Goal: Information Seeking & Learning: Find specific fact

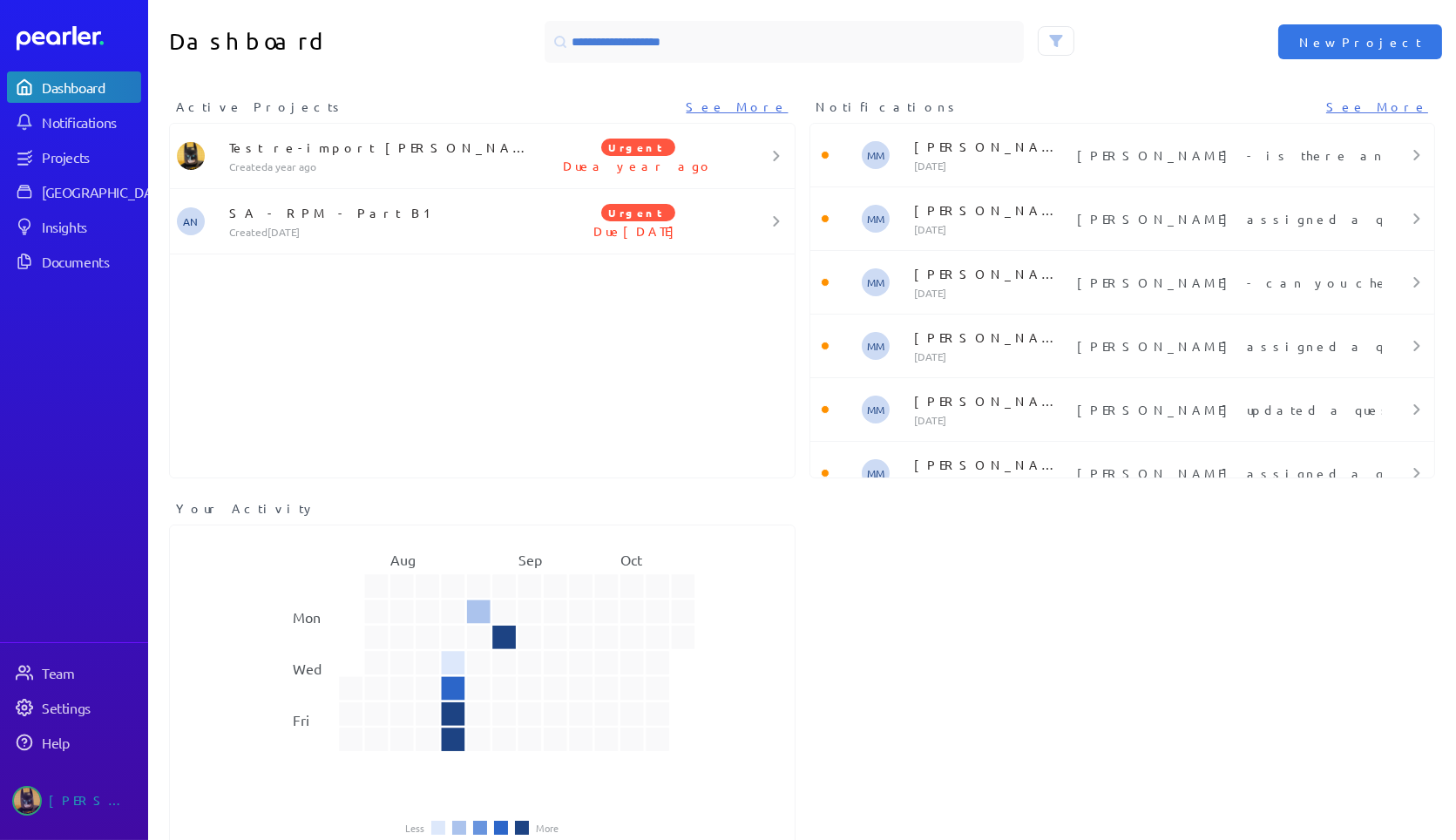
click at [95, 90] on div "Dashboard" at bounding box center [90, 87] width 98 height 18
click at [72, 131] on div "[GEOGRAPHIC_DATA]" at bounding box center [106, 192] width 130 height 18
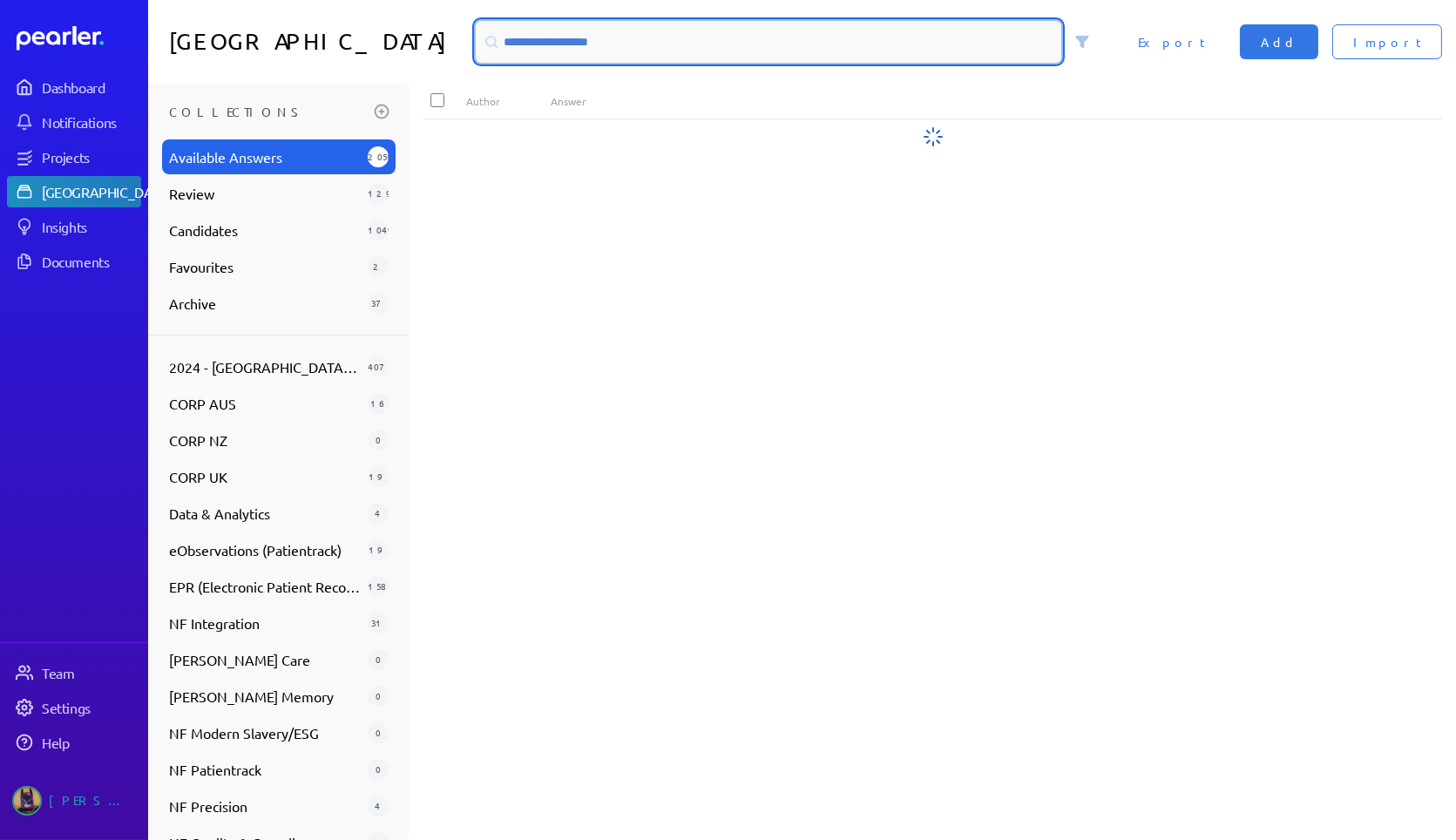
click at [468, 36] on input at bounding box center [769, 41] width 586 height 41
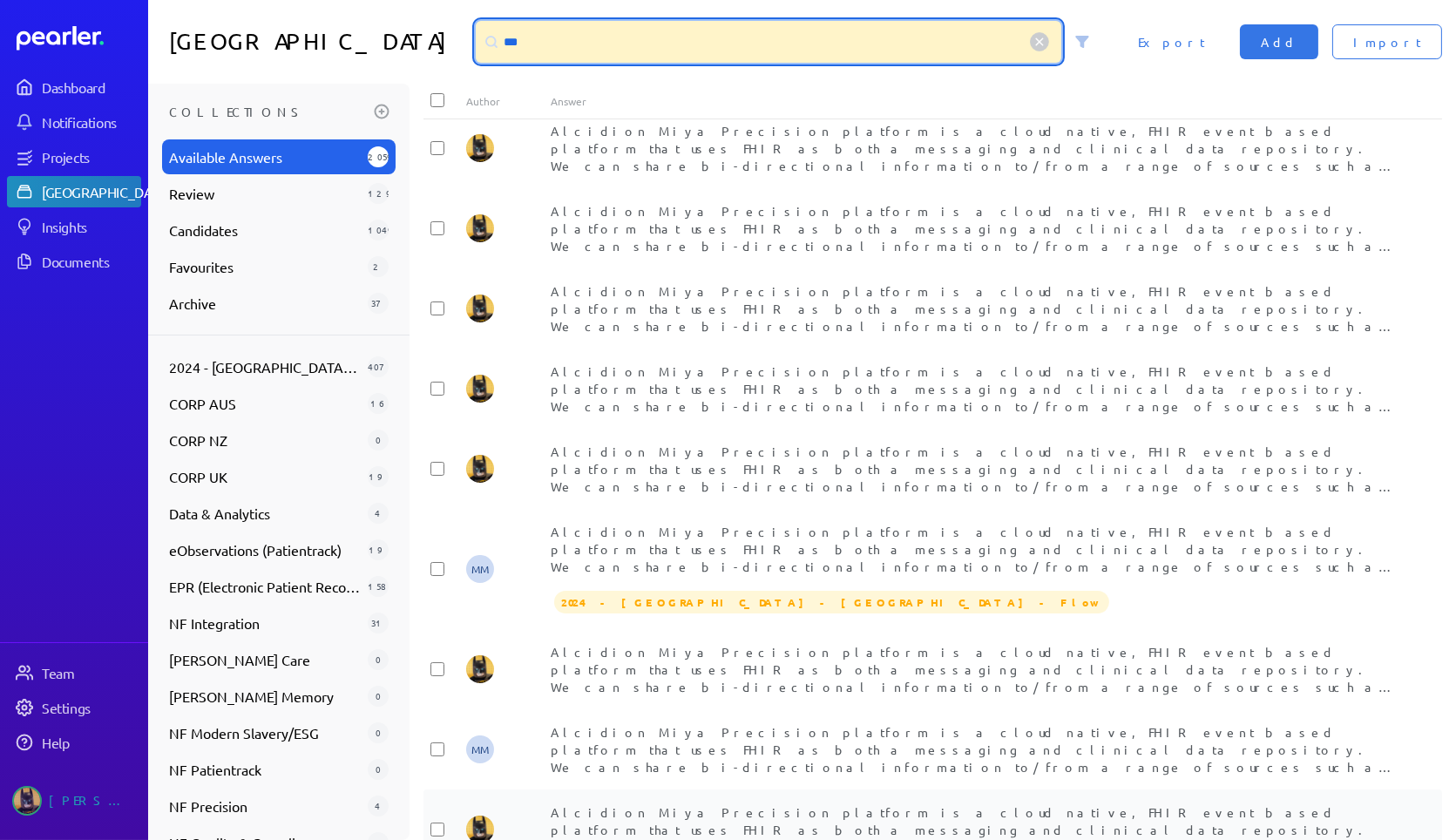
scroll to position [2476, 0]
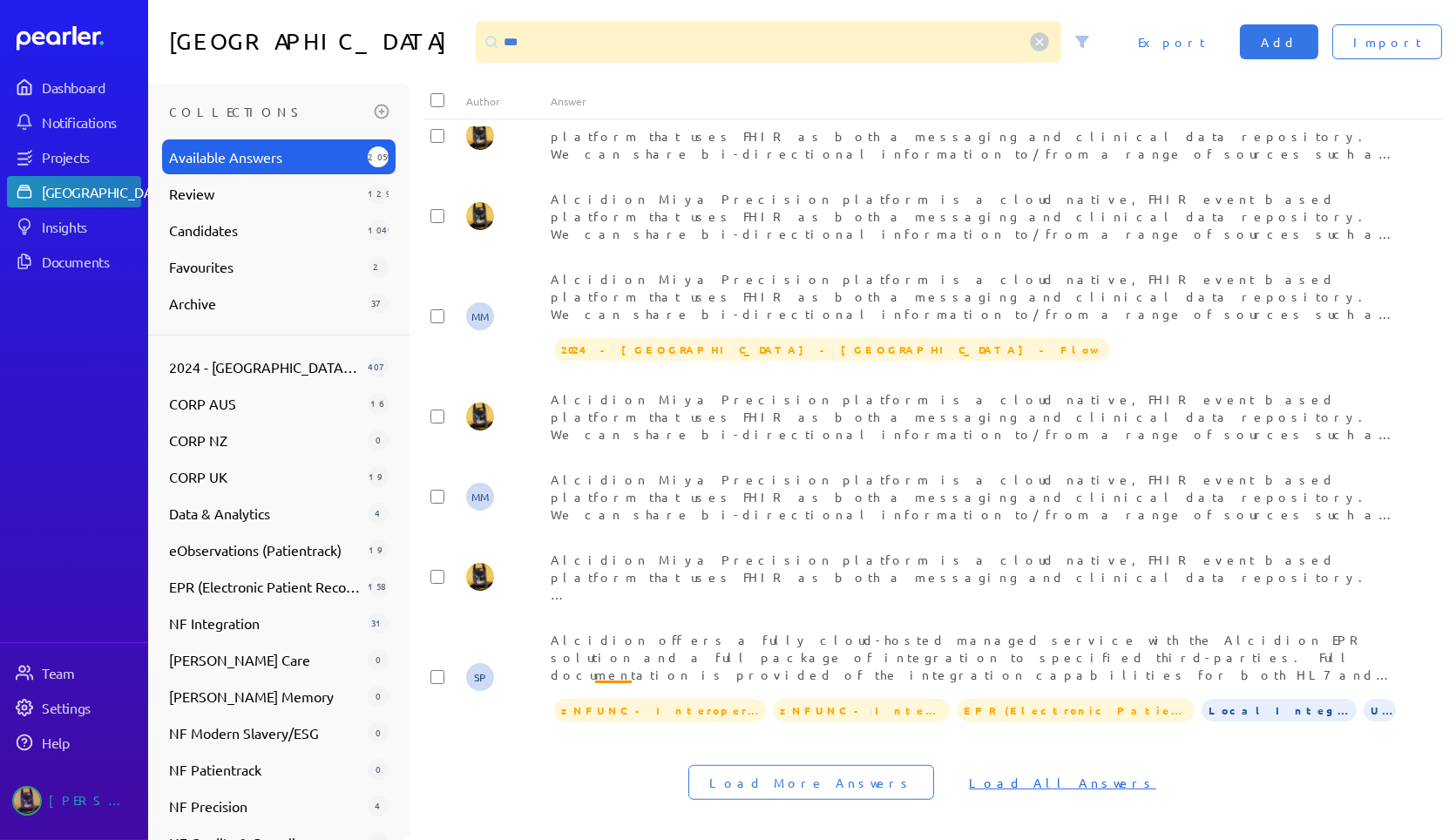
click at [468, 131] on span "Load All Answers" at bounding box center [1062, 782] width 187 height 18
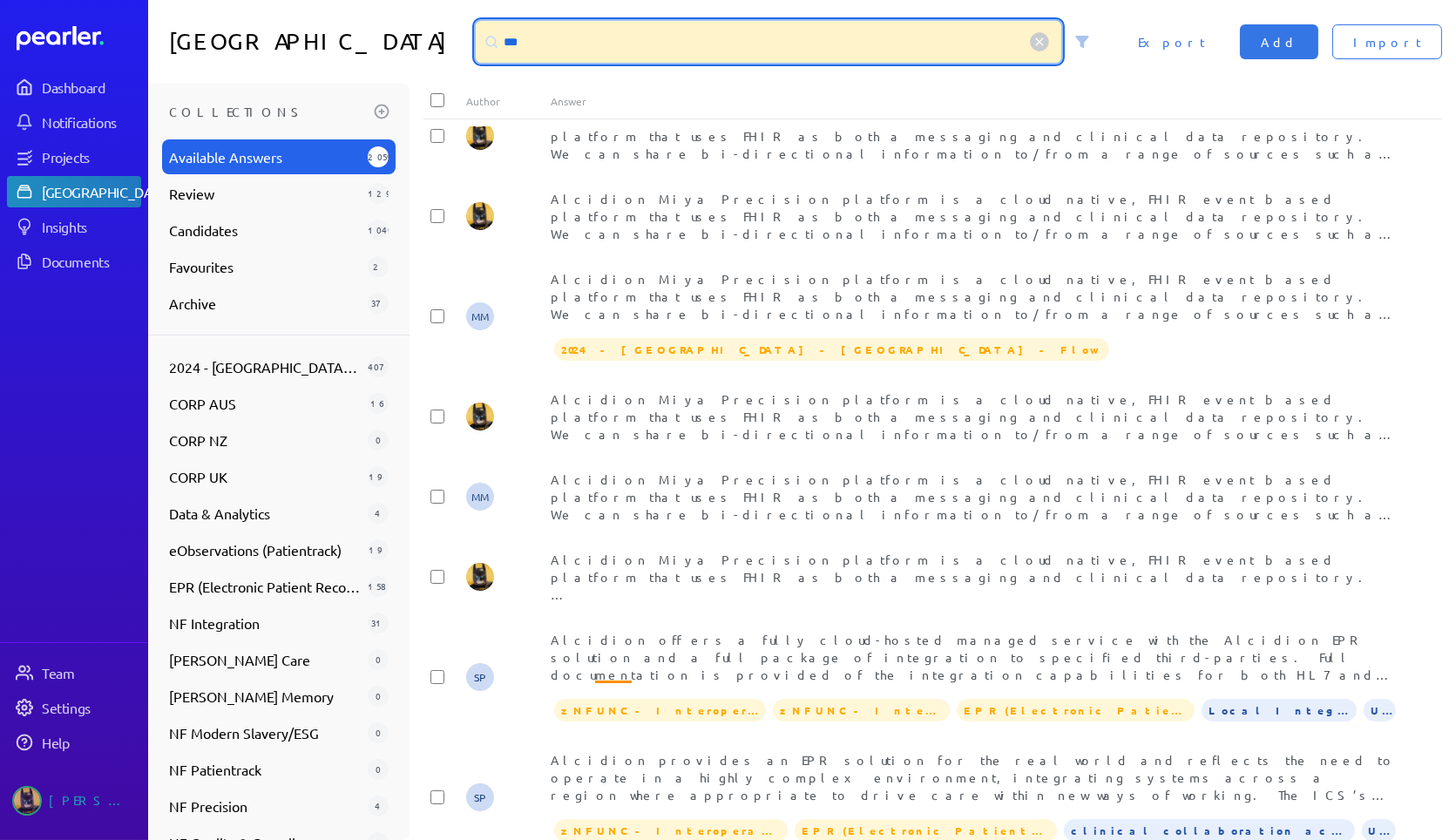
drag, startPoint x: 589, startPoint y: 50, endPoint x: 402, endPoint y: 49, distance: 187.0
click at [414, 49] on div "Answer Library *** Import Add Export" at bounding box center [802, 41] width 1308 height 84
type input "*********"
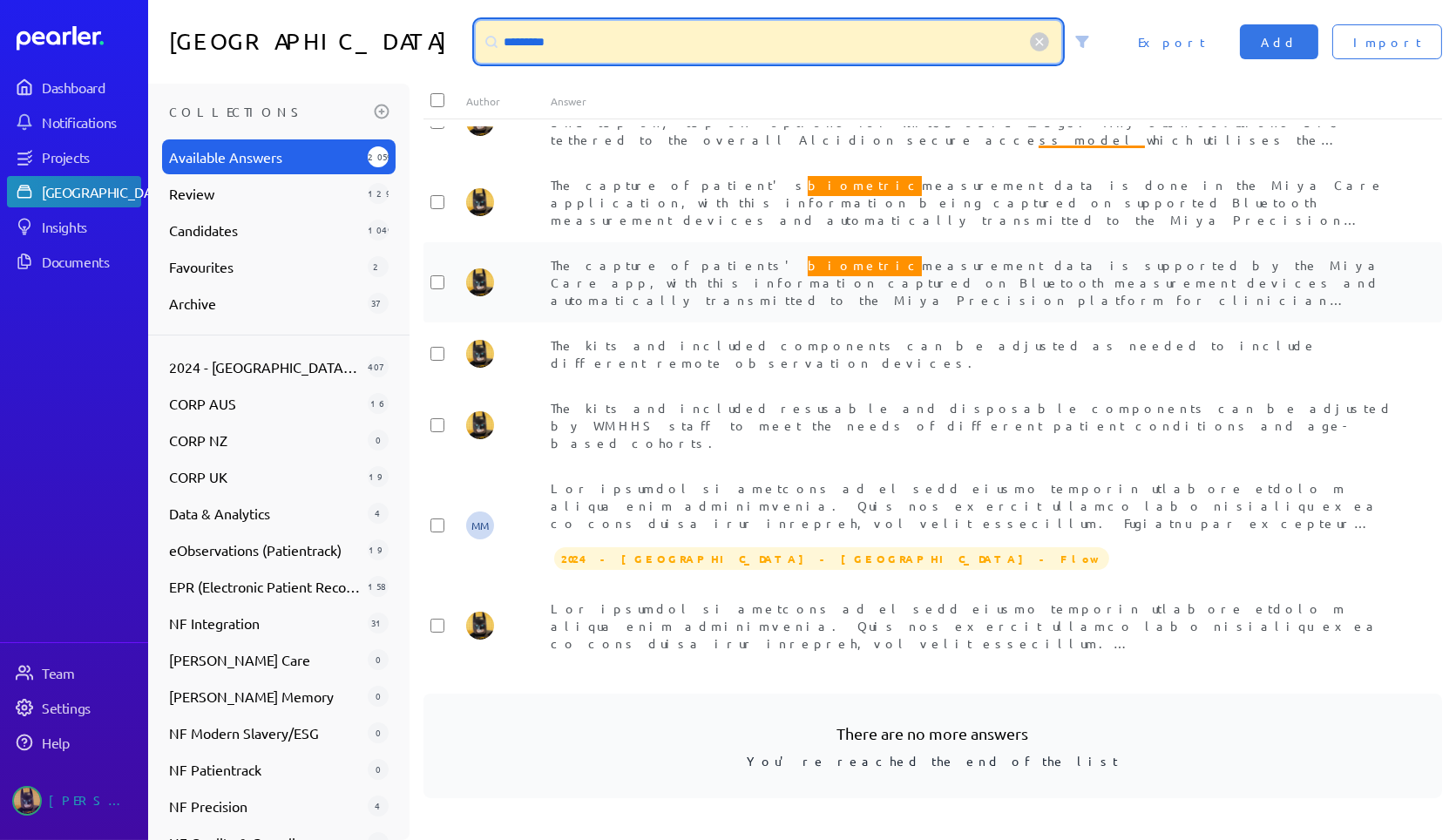
scroll to position [1330, 0]
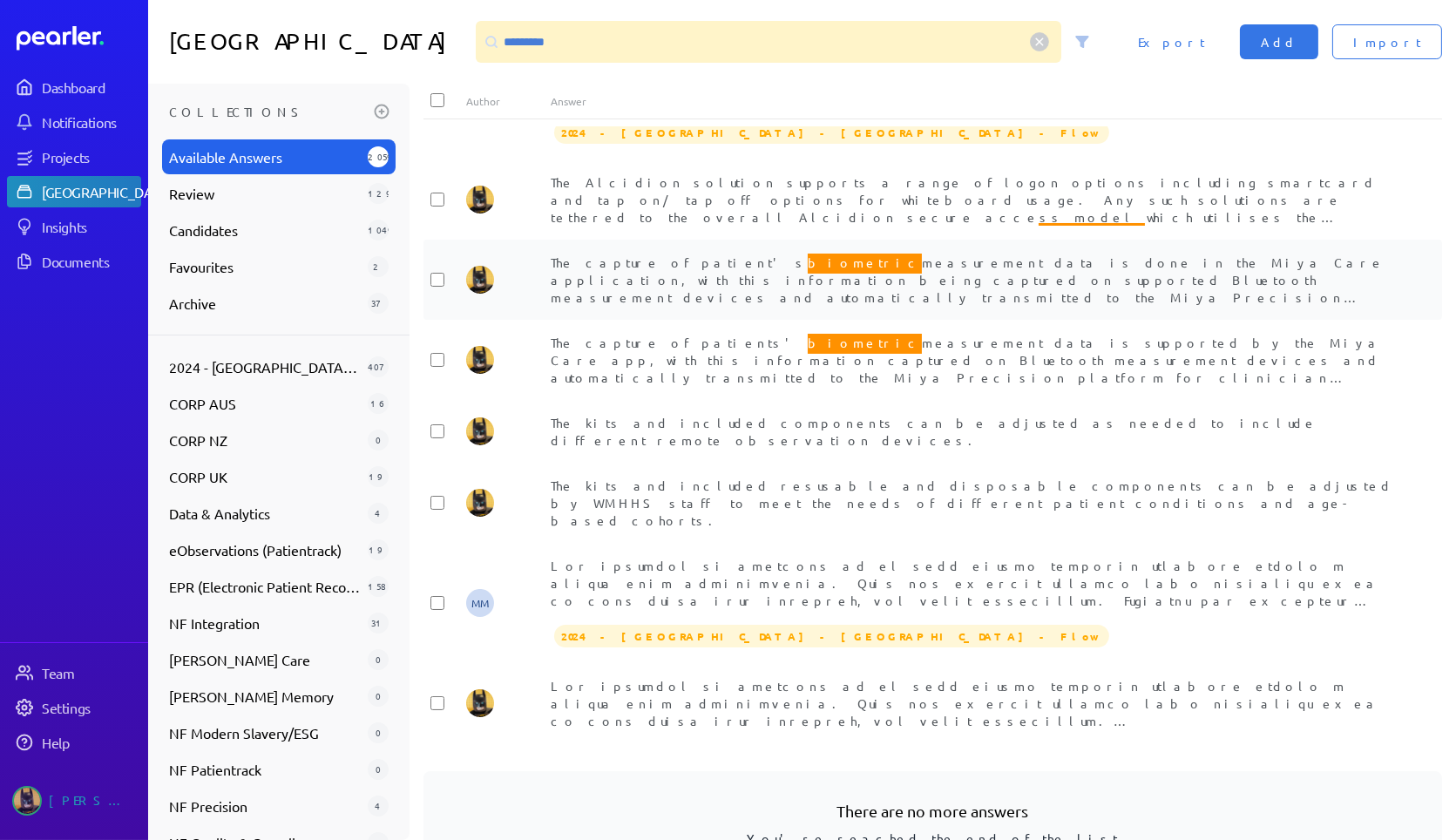
click at [468, 131] on div "The capture of patient's biometric measurement data is done in the Miya Care ap…" at bounding box center [975, 279] width 849 height 52
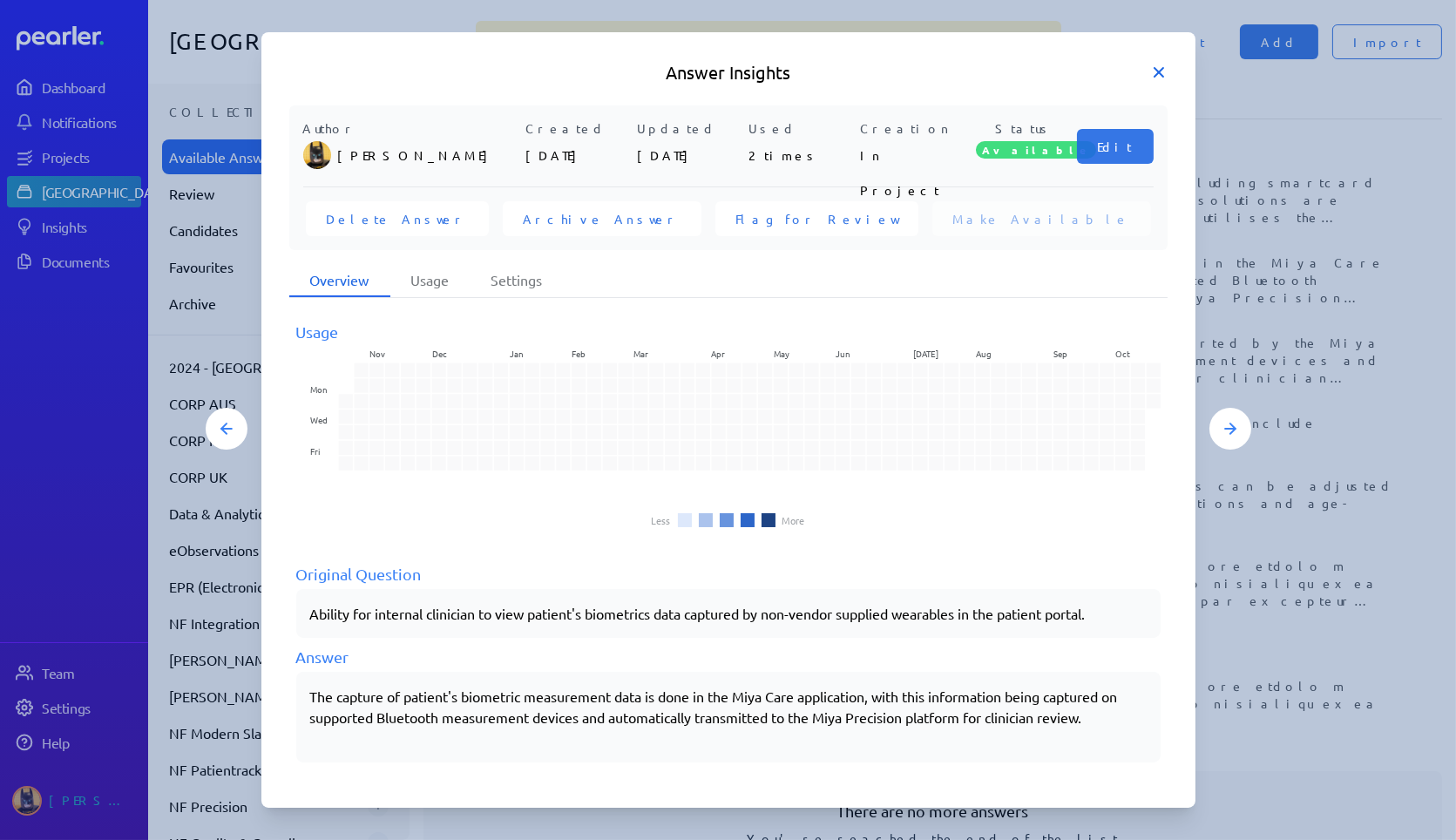
click at [468, 73] on icon at bounding box center [1159, 72] width 17 height 18
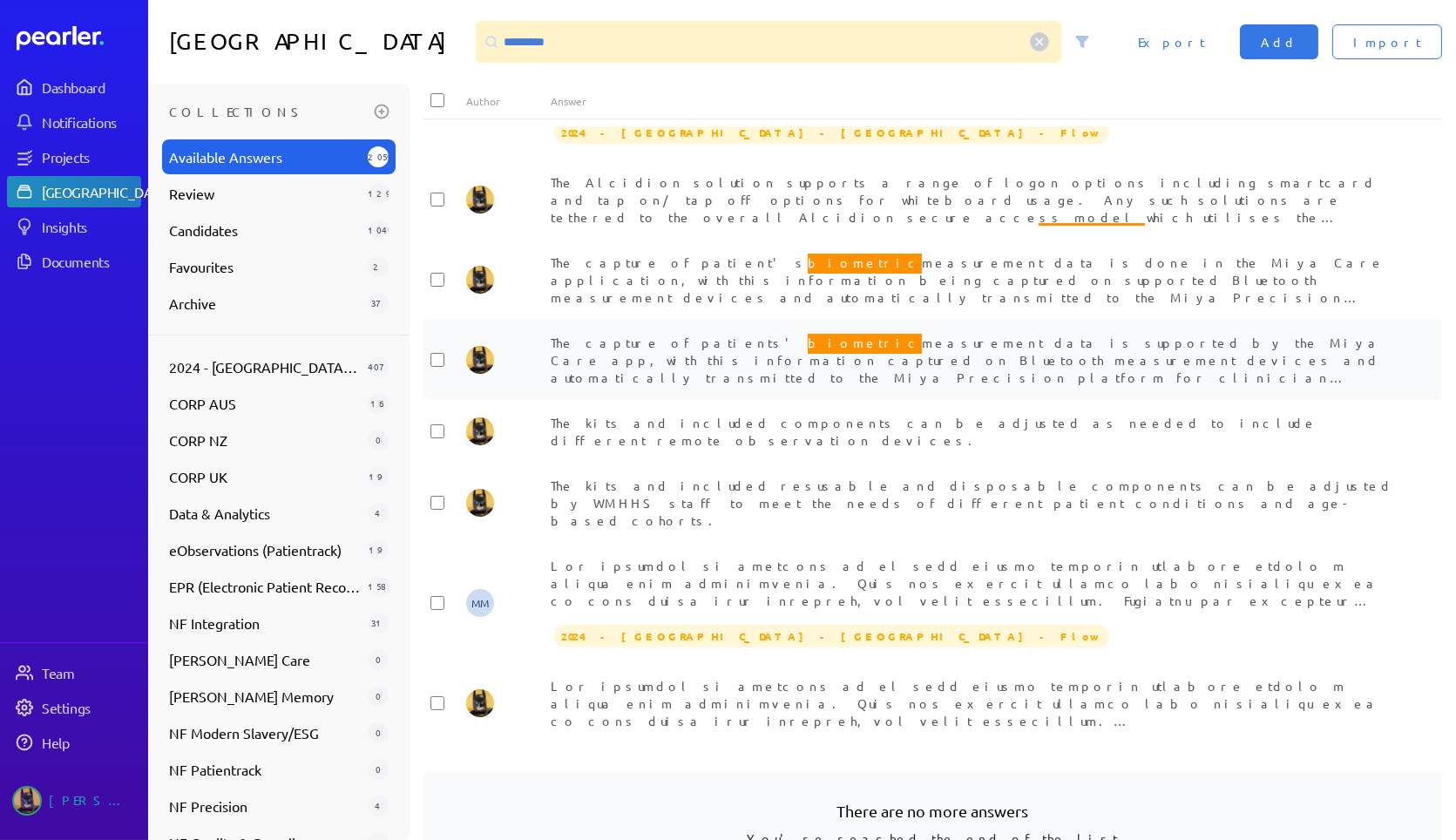
click at [468, 131] on span "The capture of patients' biometric measurement data is supported by the Miya Ca…" at bounding box center [967, 428] width 833 height 193
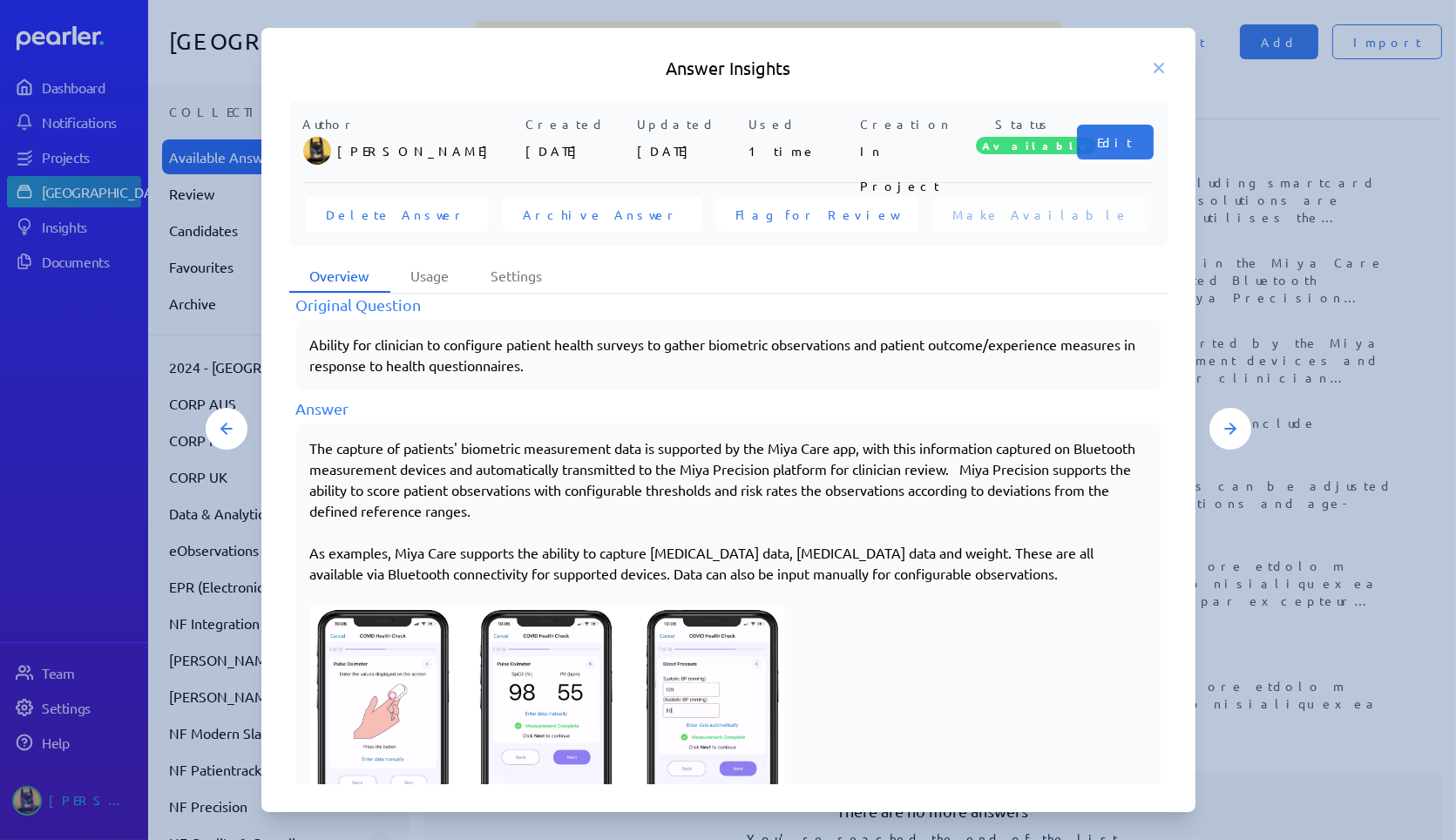
scroll to position [99, 0]
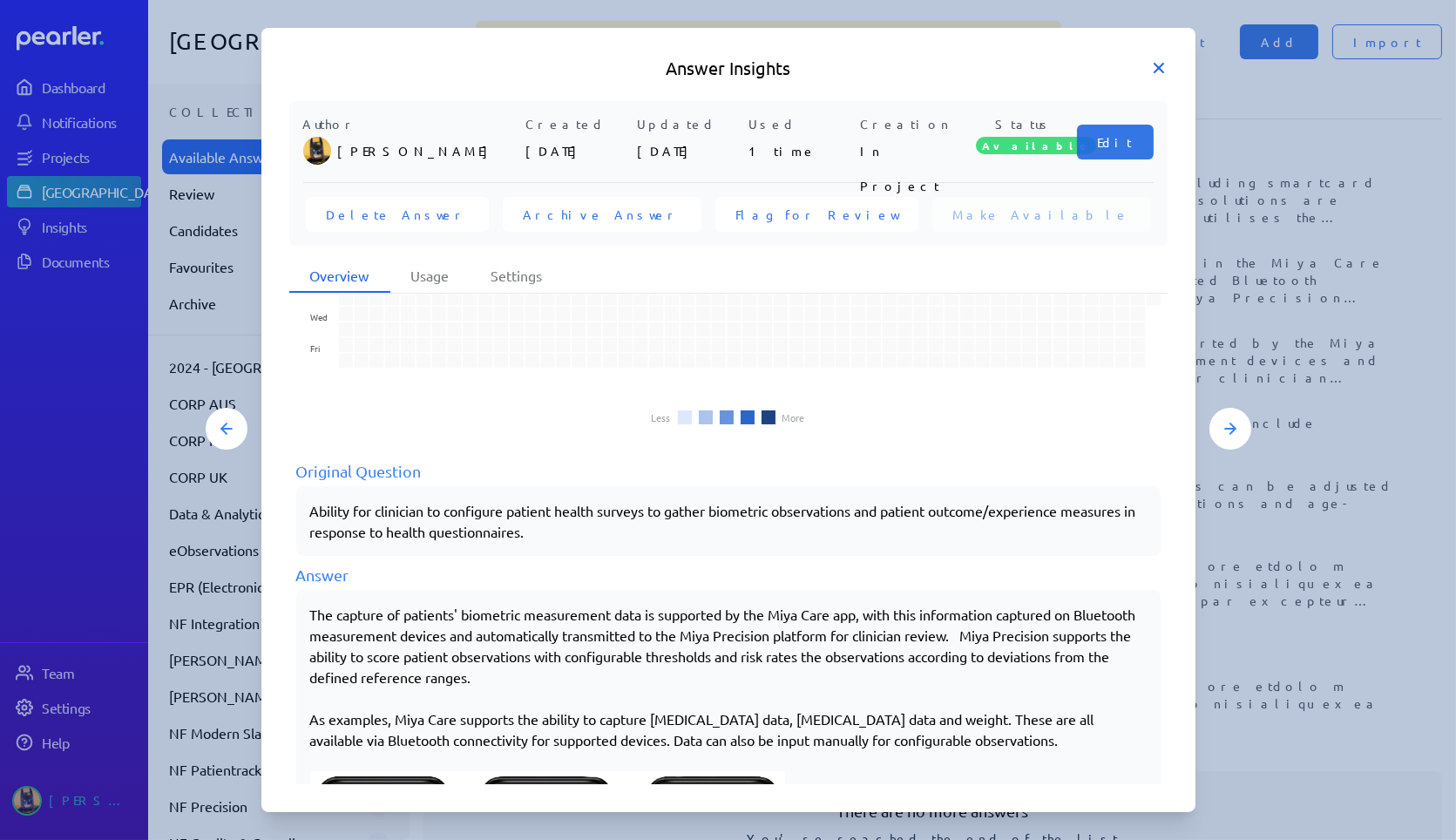
click at [468, 75] on icon at bounding box center [1159, 67] width 17 height 18
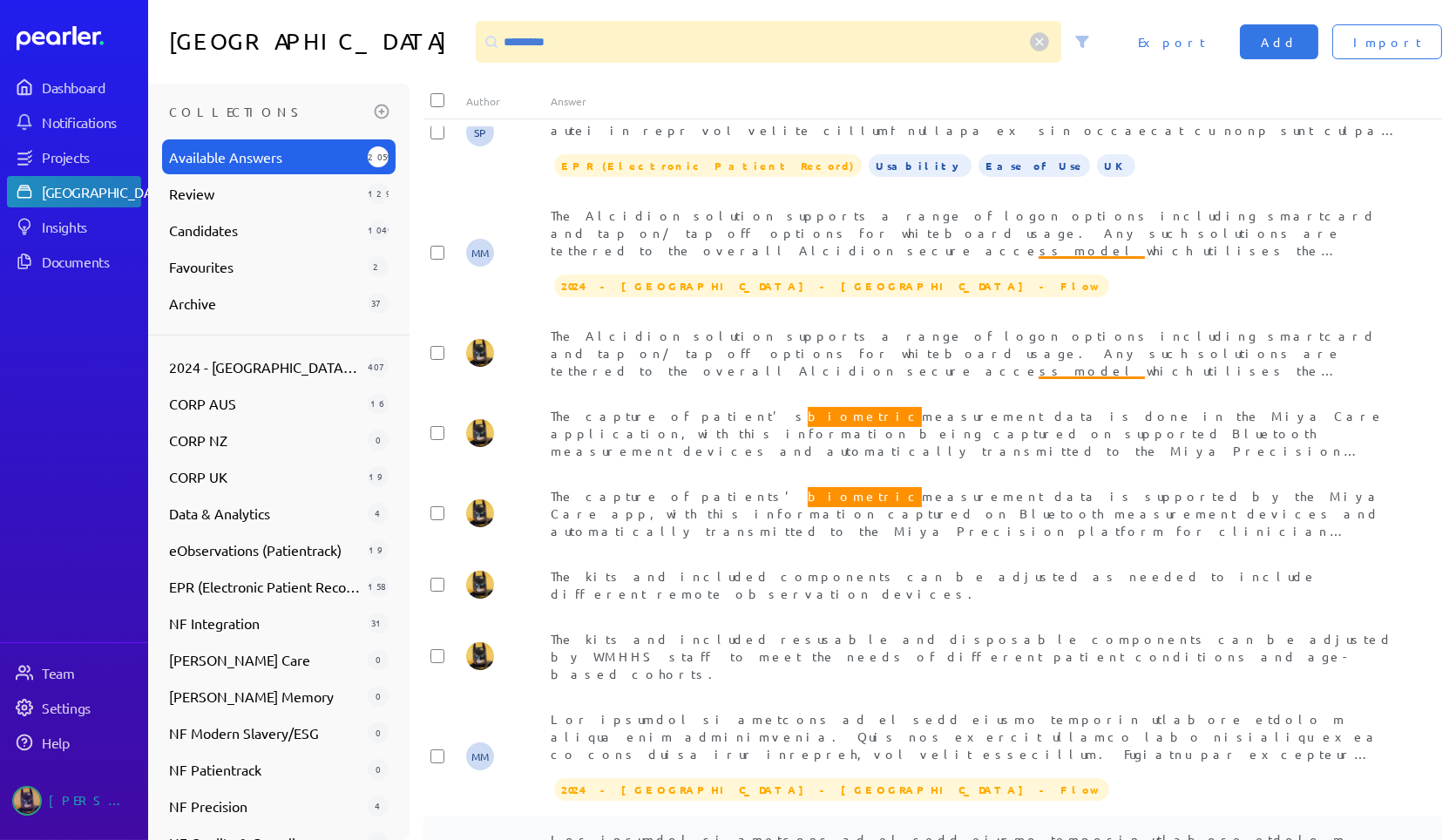
scroll to position [1330, 0]
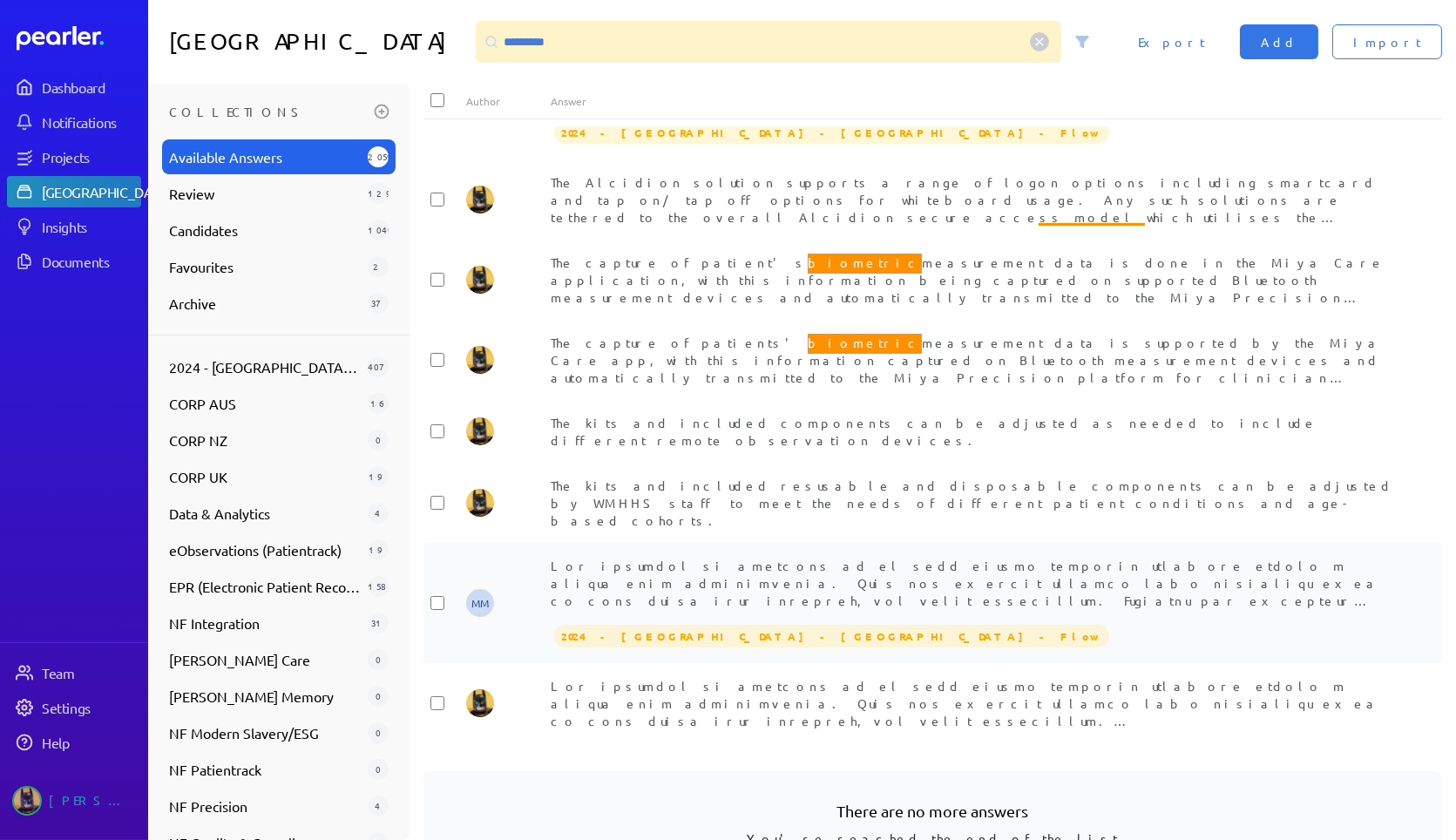
click at [468, 131] on span "biometric data from Miya Precision to Cerner Millennium to populate [MEDICAL_DA…" at bounding box center [974, 741] width 848 height 365
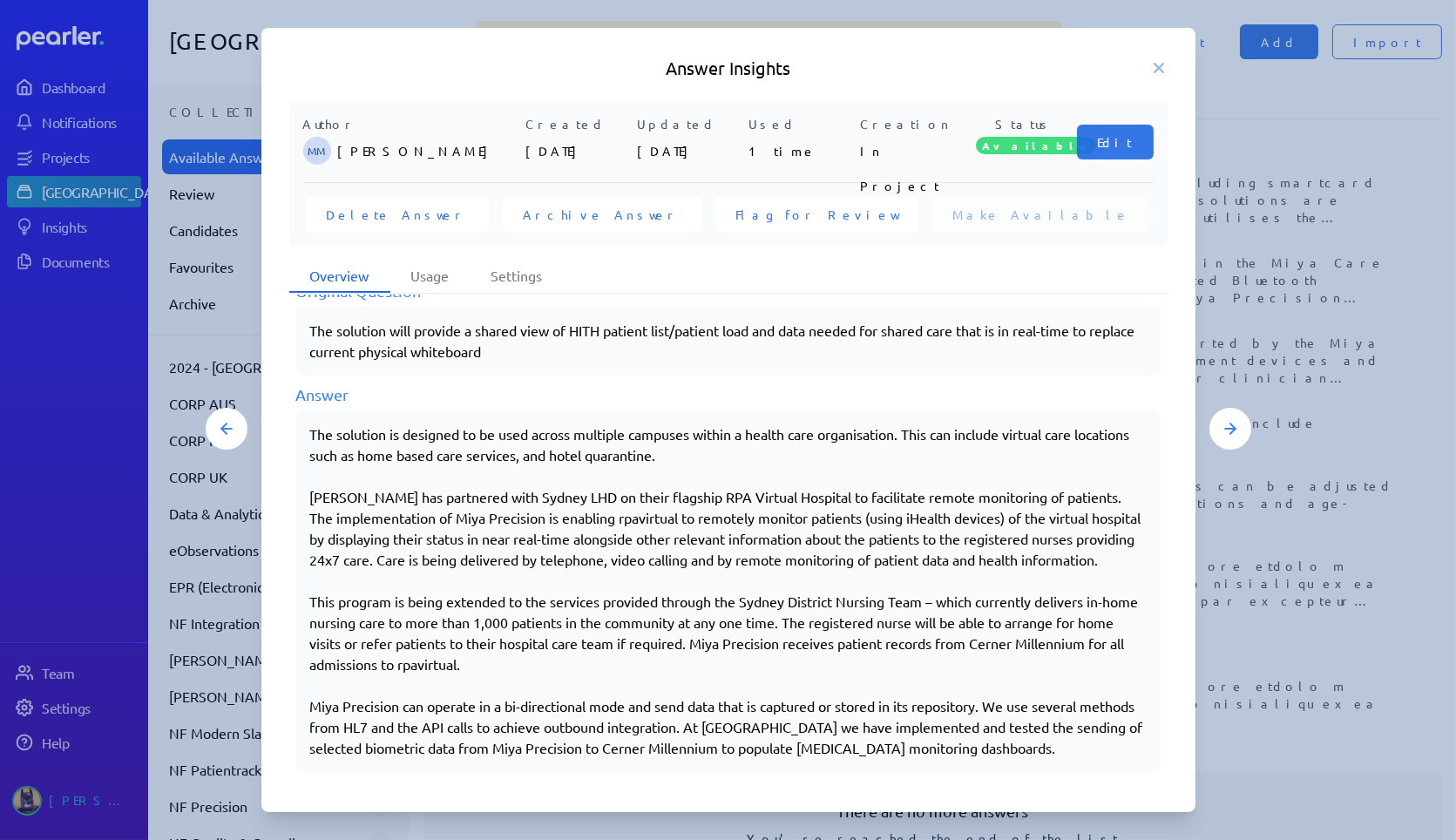
scroll to position [300, 0]
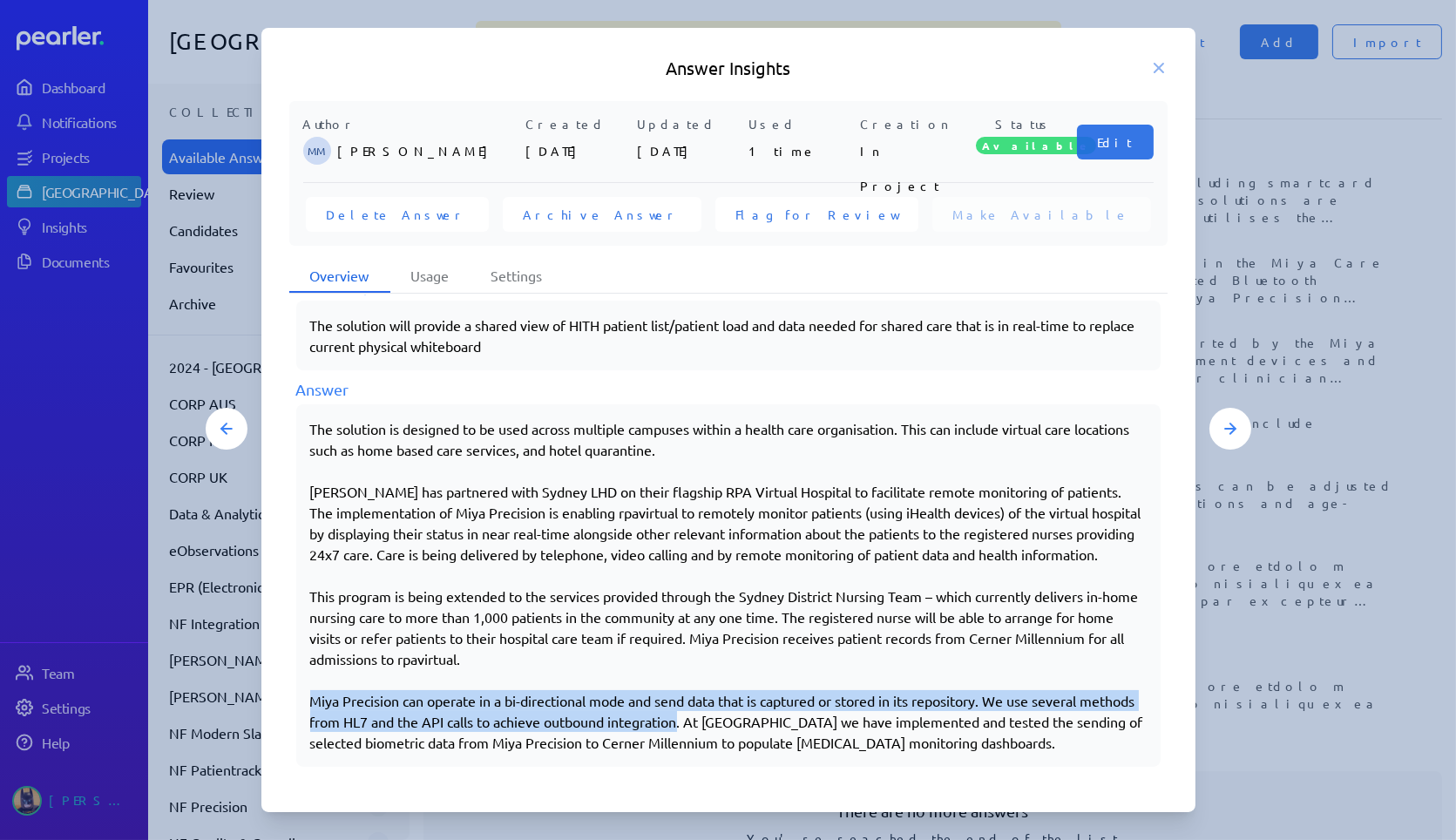
drag, startPoint x: 741, startPoint y: 722, endPoint x: 272, endPoint y: 701, distance: 469.5
click at [272, 131] on div "Author MM [PERSON_NAME] Created [DATE] Updated [DATE] Used 1 time Creation In P…" at bounding box center [728, 444] width 934 height 685
copy p "Miya Precision can operate in a bi-directional mode and send data that is captu…"
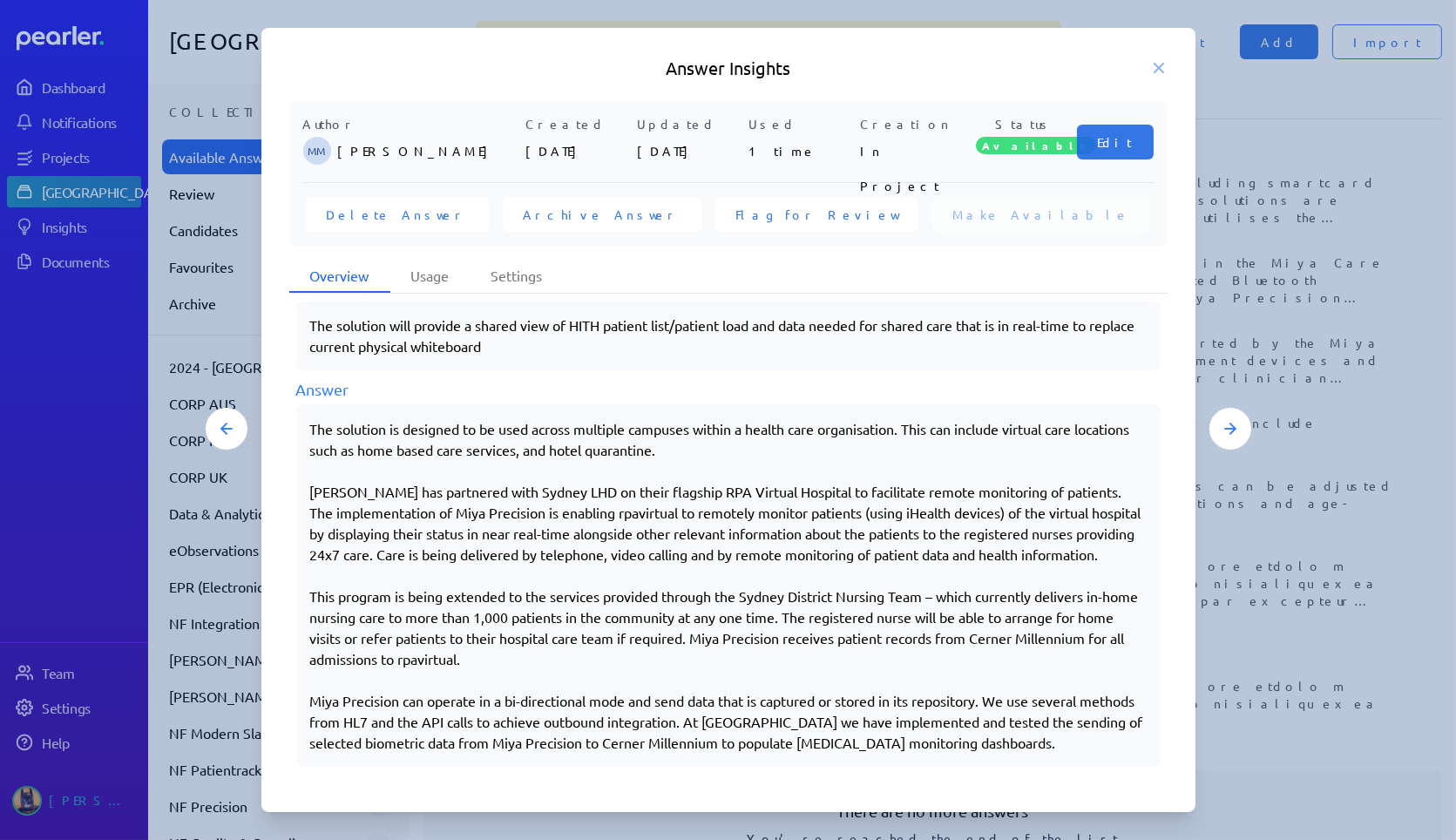
click at [468, 131] on div at bounding box center [728, 420] width 1456 height 840
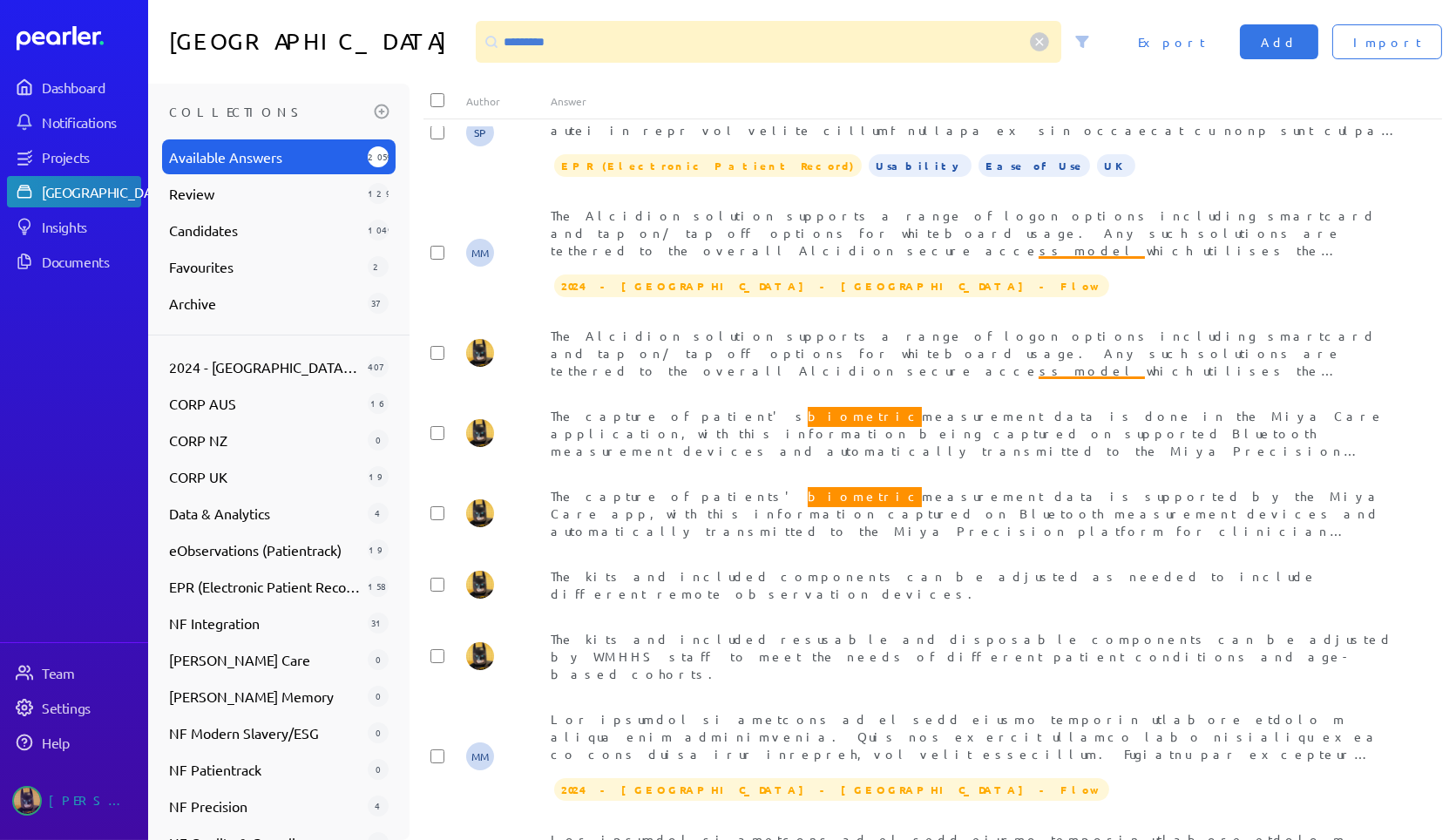
scroll to position [1330, 0]
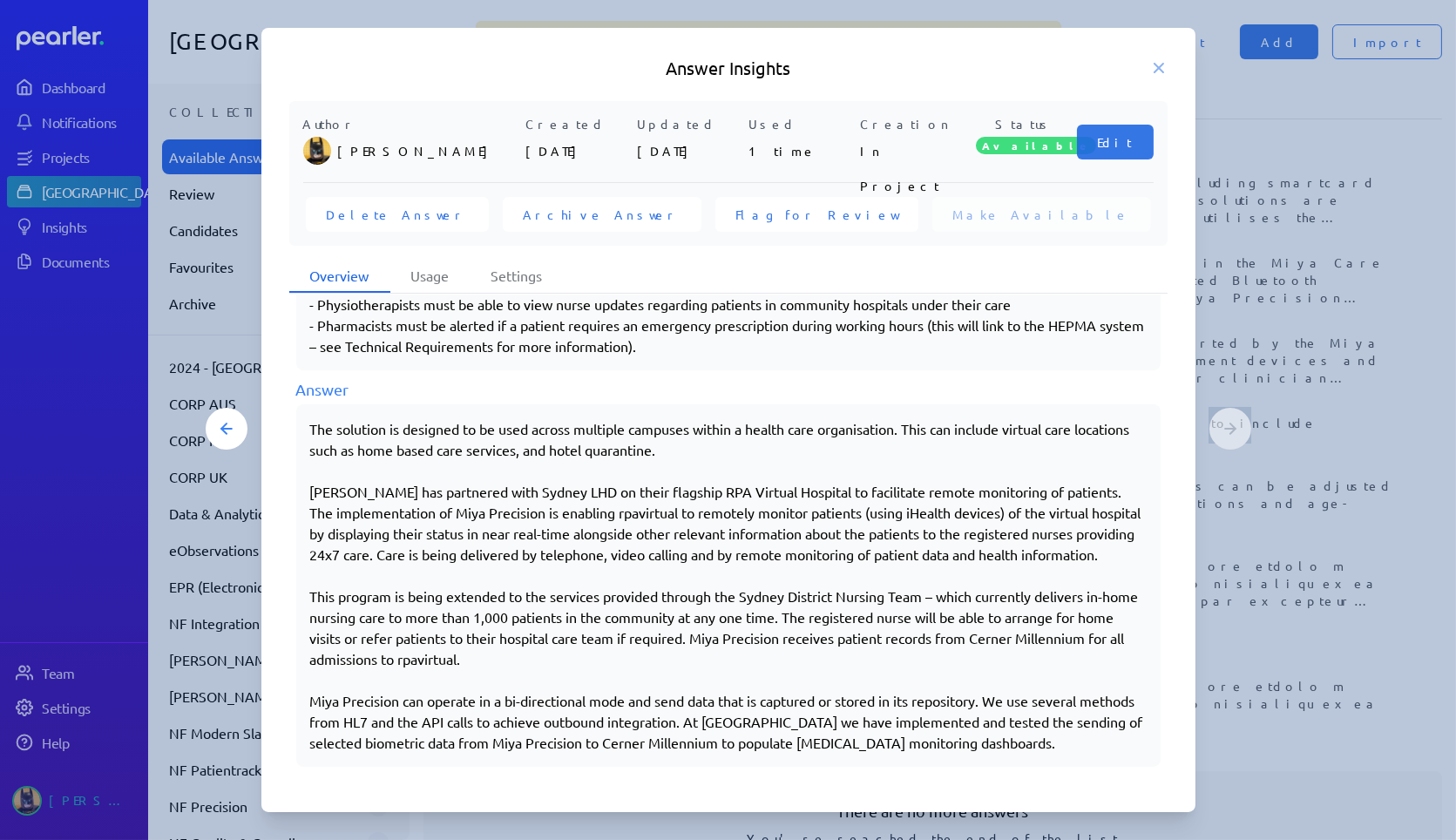
scroll to position [468, 0]
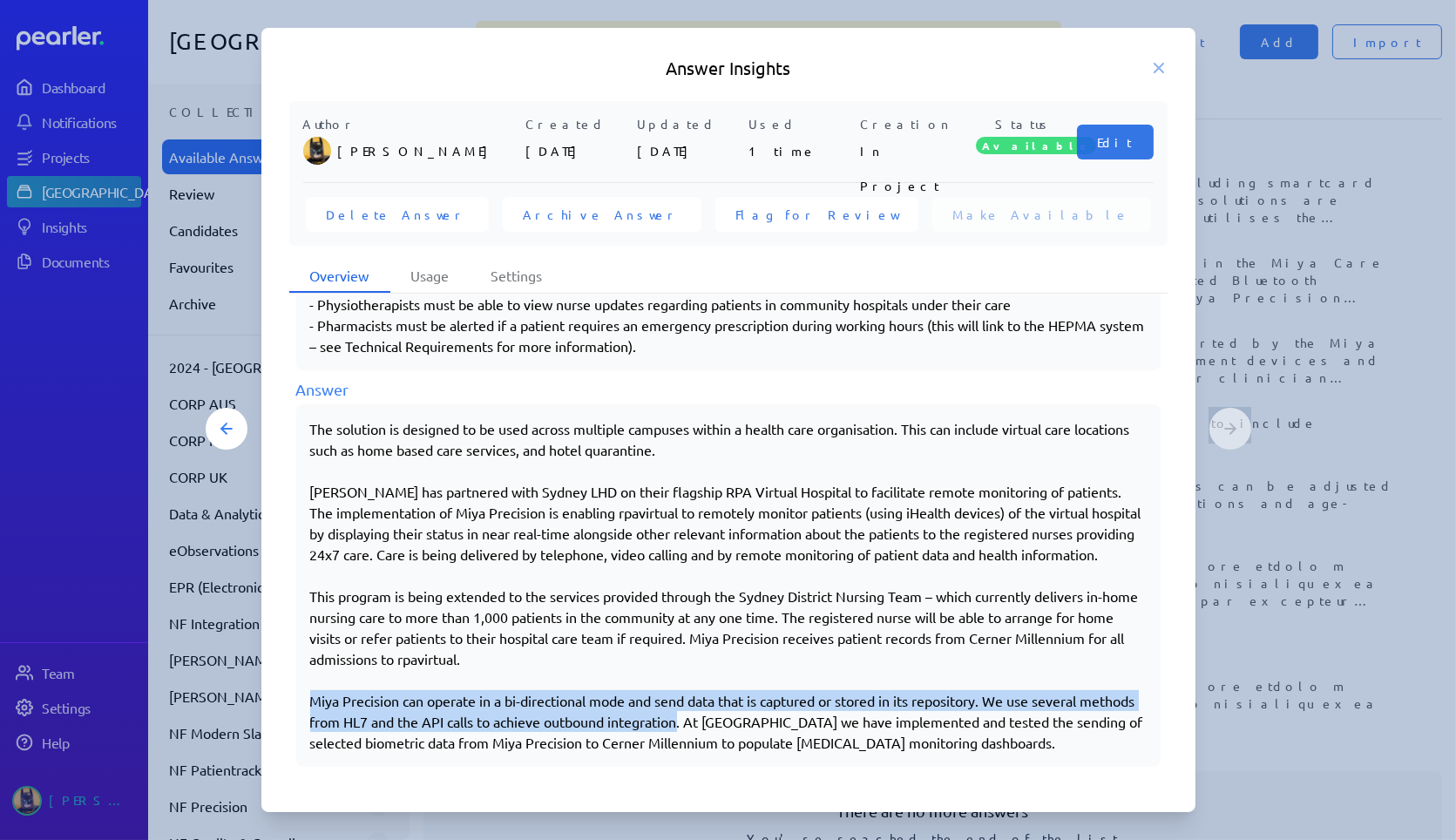
drag, startPoint x: 739, startPoint y: 718, endPoint x: 289, endPoint y: 695, distance: 450.6
click at [289, 131] on div "Usage Nov Dec Jan Feb Mar Apr May Jun [DATE] Aug Sep Oct Mon Wed Fri Less More …" at bounding box center [728, 540] width 879 height 490
copy p "Miya Precision can operate in a bi-directional mode and send data that is captu…"
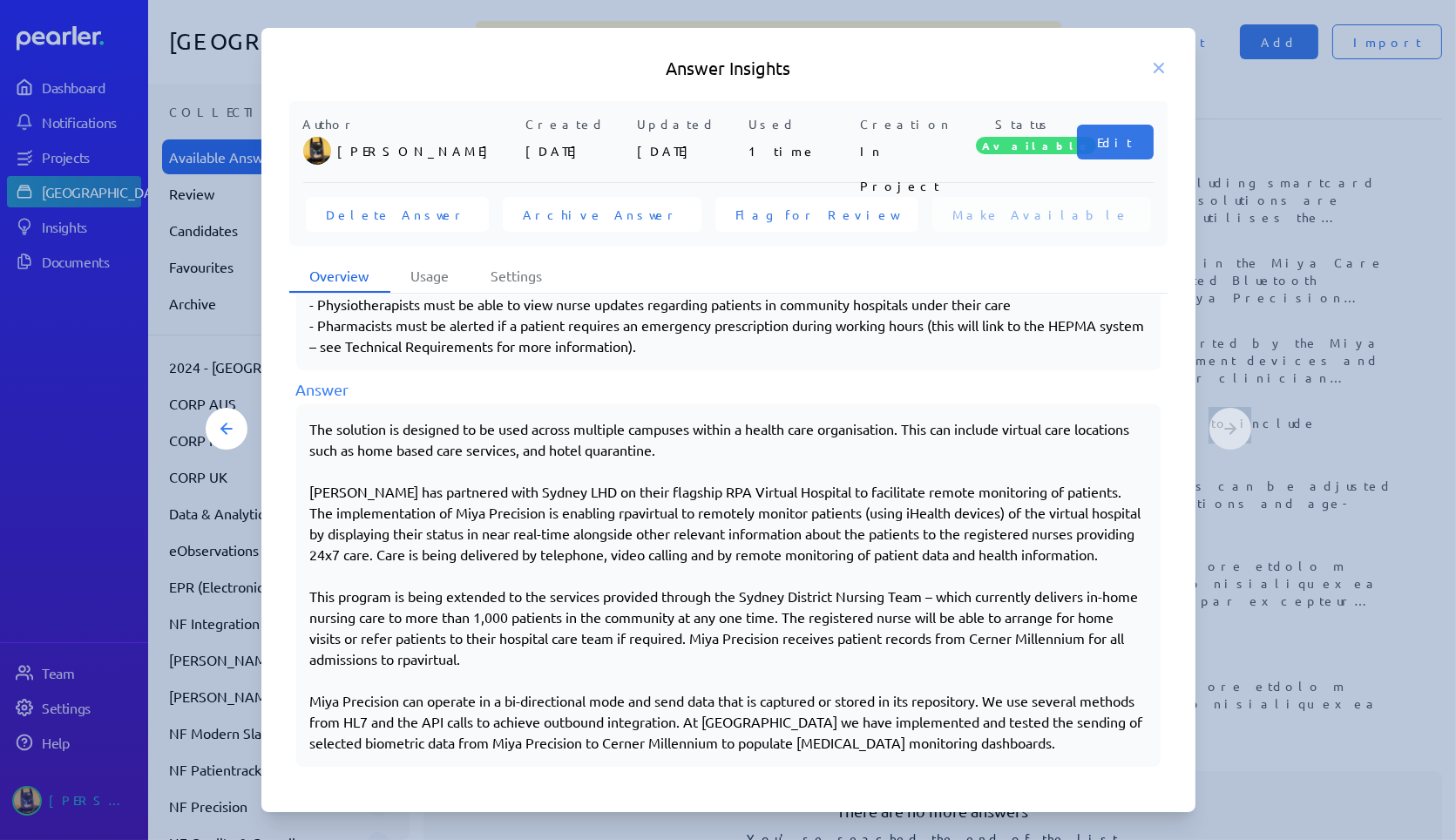
drag, startPoint x: 1162, startPoint y: 68, endPoint x: 1250, endPoint y: 8, distance: 106.5
click at [468, 69] on icon at bounding box center [1159, 67] width 17 height 18
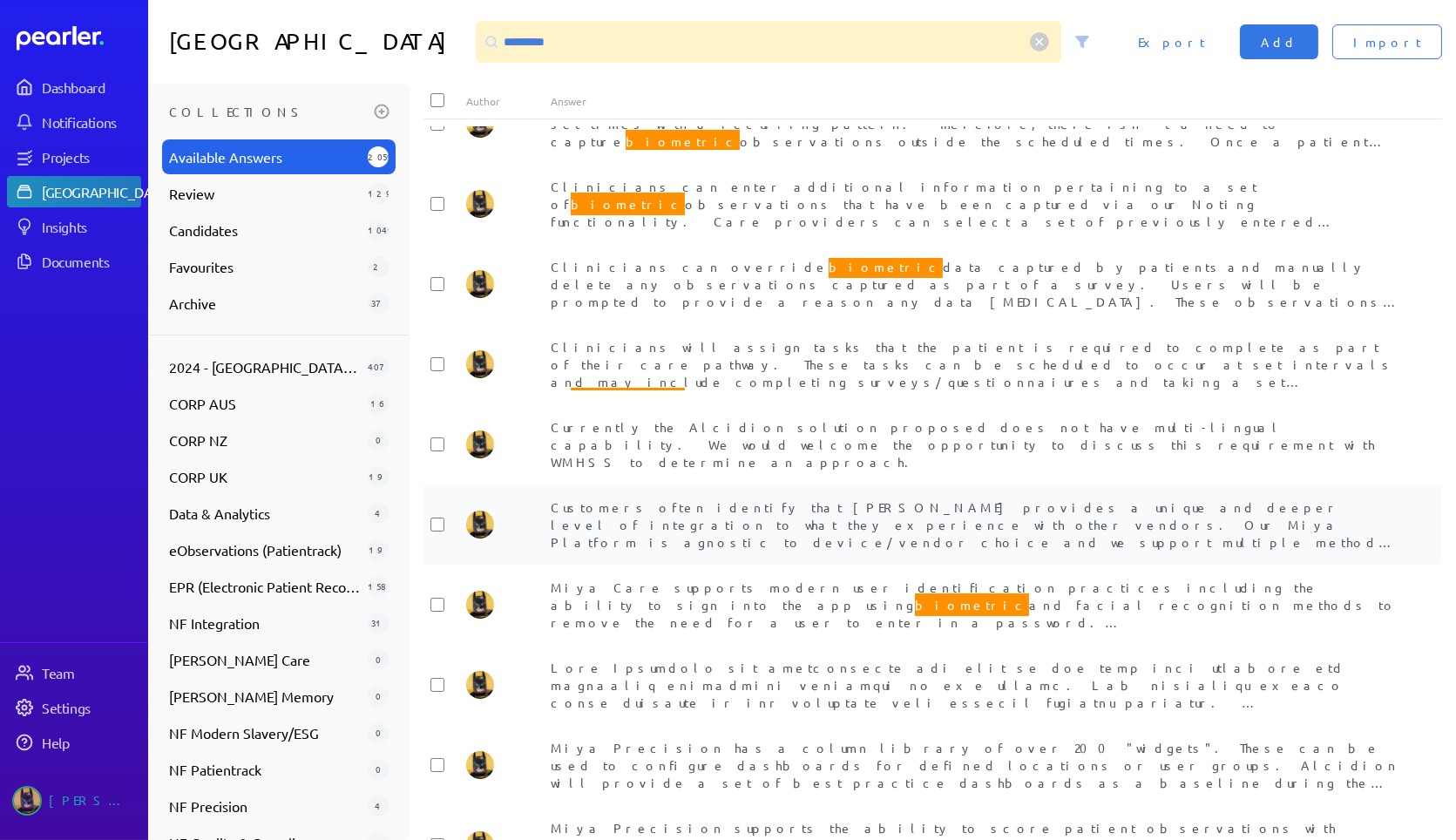
scroll to position [0, 0]
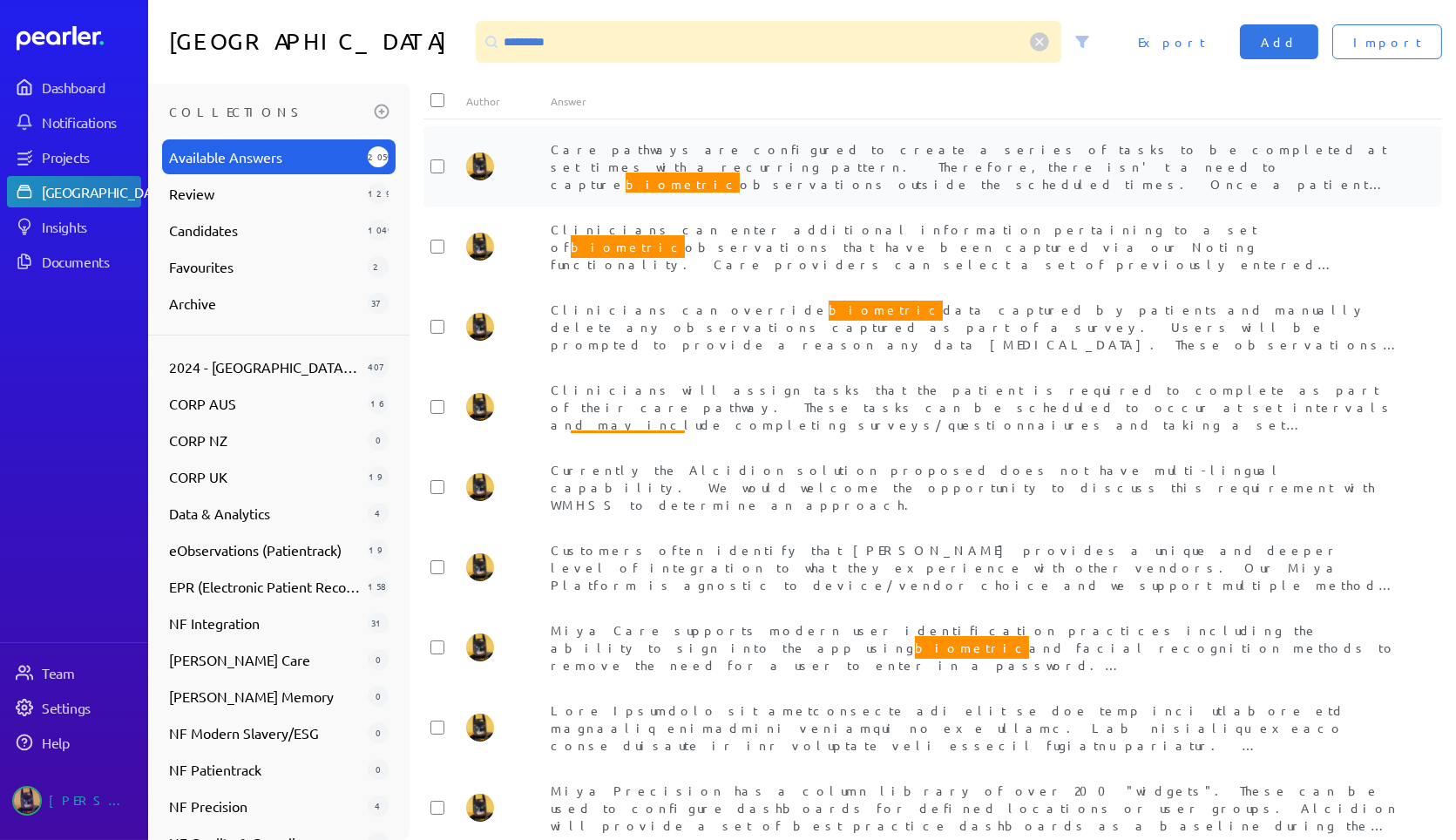
click at [468, 131] on span "Care pathways are configured to create a series of tasks to be completed at set…" at bounding box center [969, 210] width 836 height 138
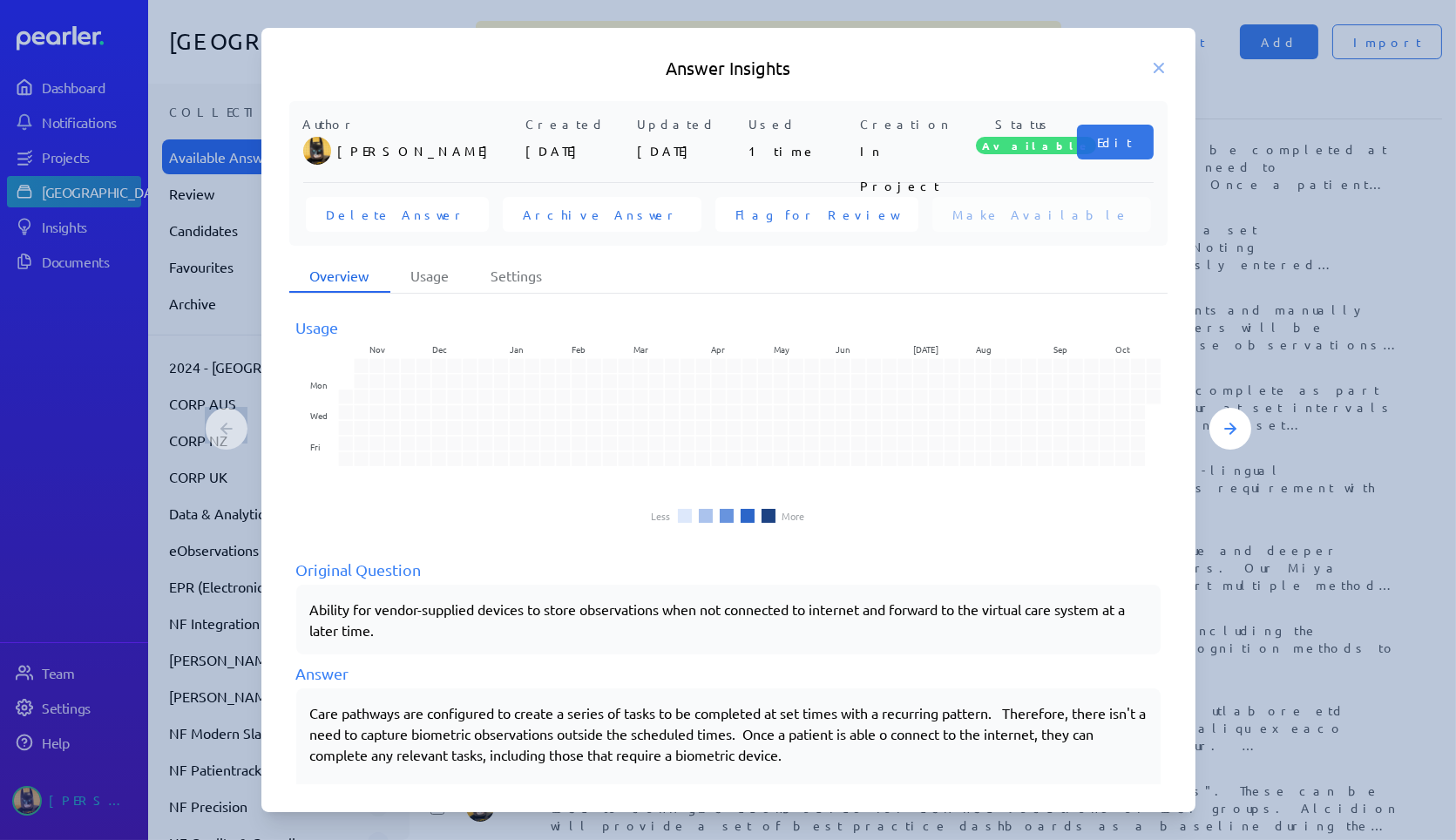
scroll to position [50, 0]
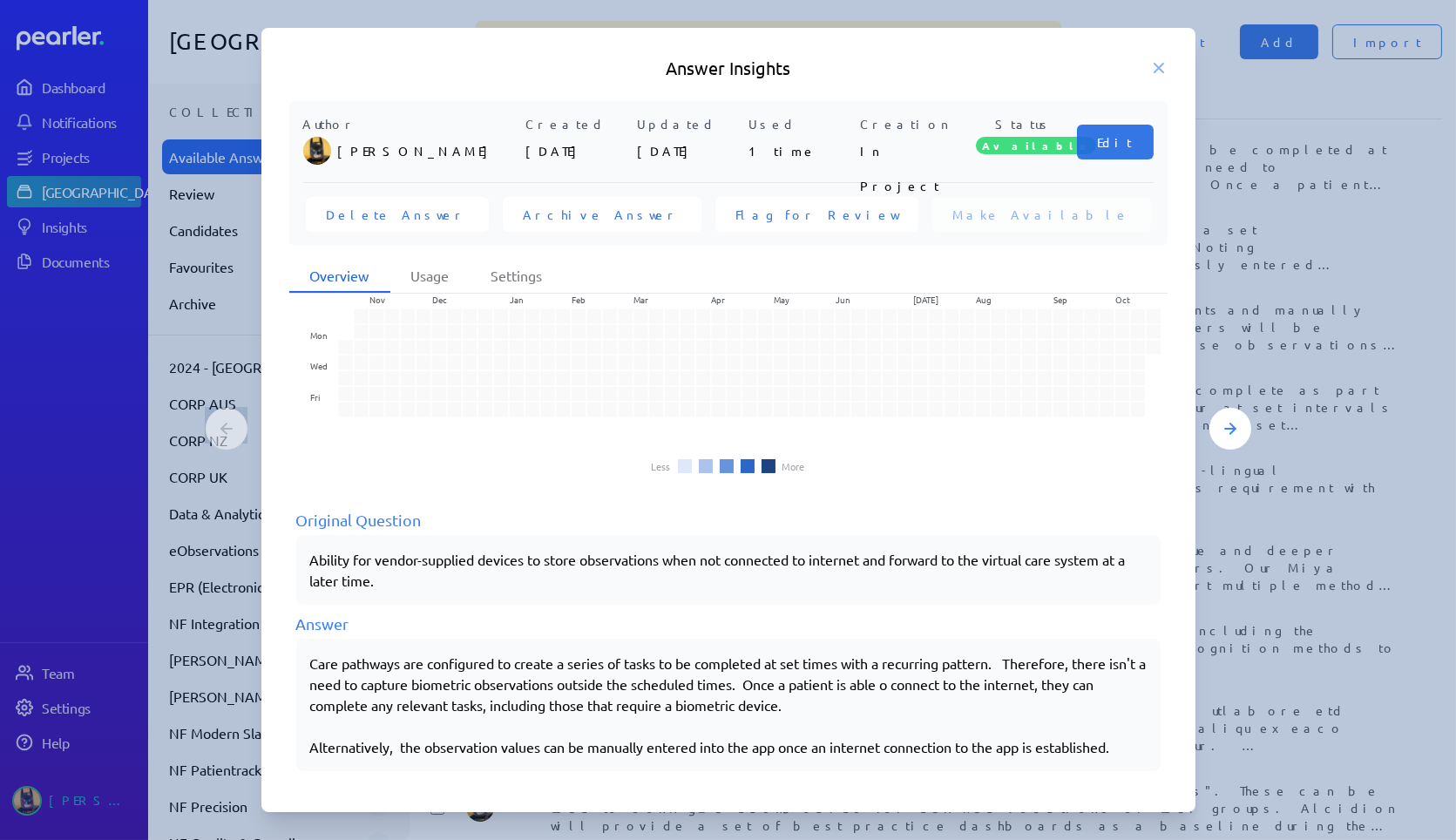
click at [468, 58] on h5 "Answer Insights" at bounding box center [728, 68] width 879 height 24
click at [468, 67] on icon at bounding box center [1159, 67] width 8 height 8
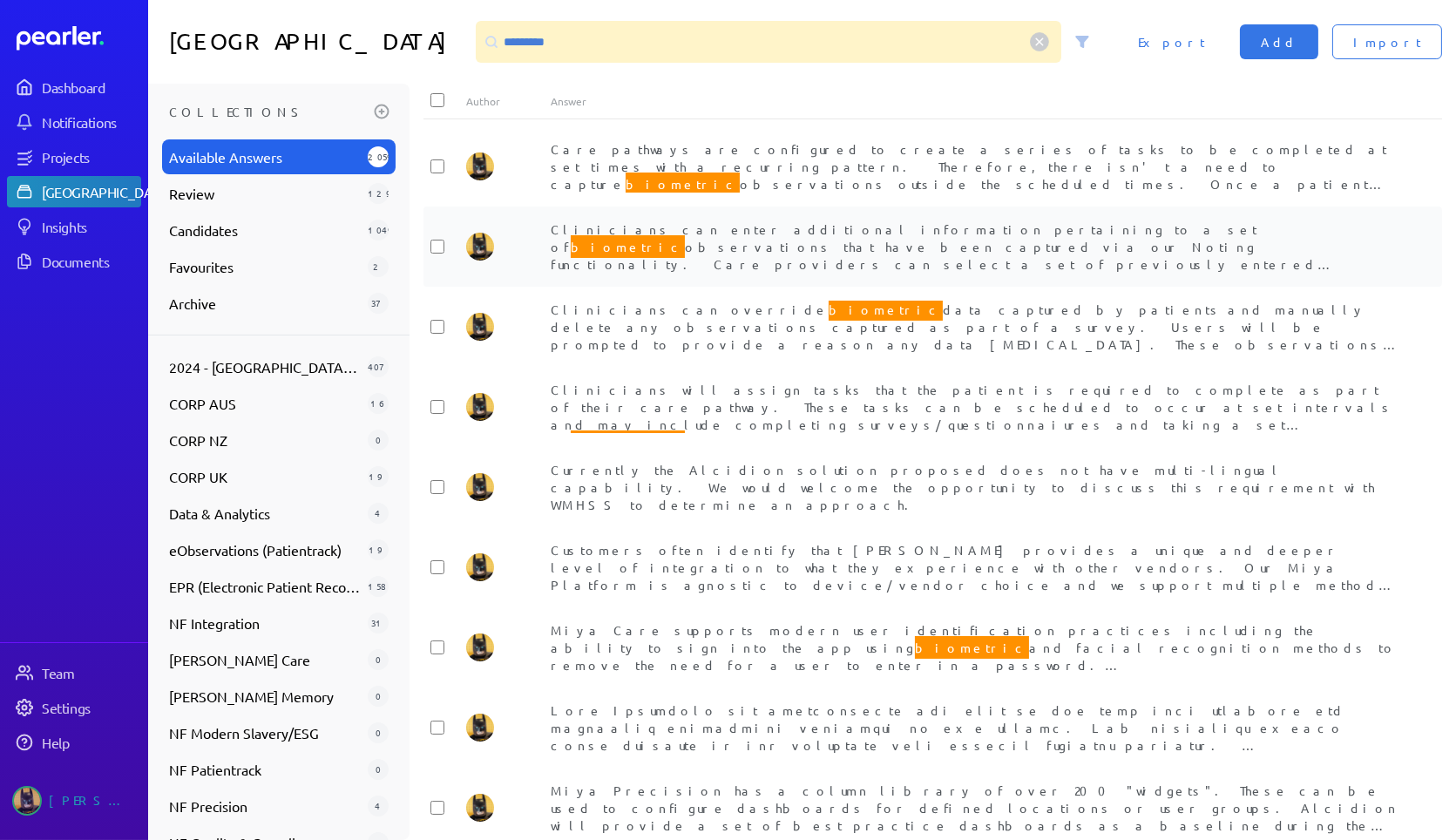
click at [468, 131] on div "Clinicians can enter additional information pertaining to a set of biometric ob…" at bounding box center [975, 246] width 849 height 52
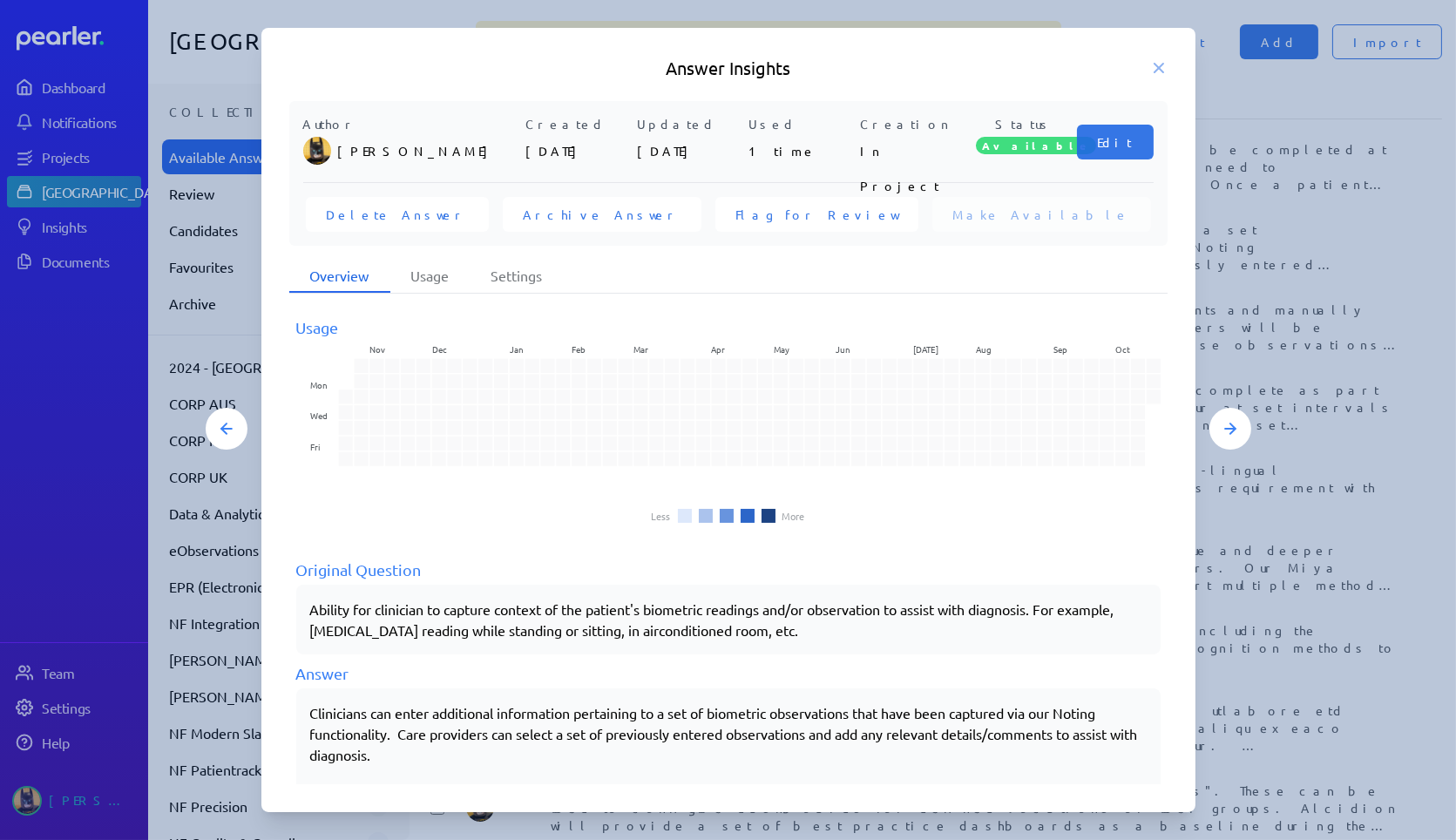
scroll to position [71, 0]
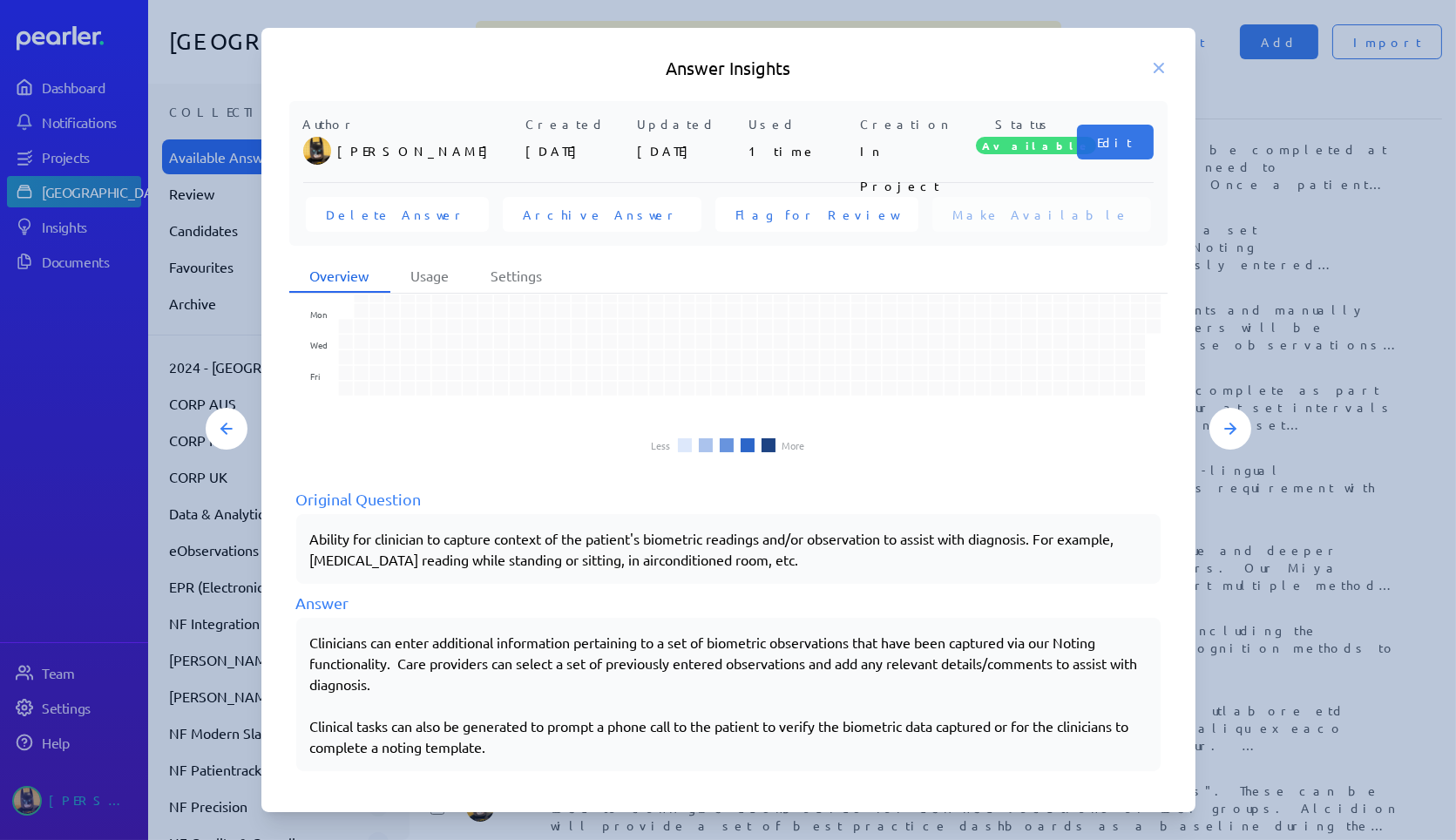
drag, startPoint x: 1158, startPoint y: 76, endPoint x: 1144, endPoint y: 86, distance: 17.2
click at [468, 77] on h5 "Answer Insights" at bounding box center [728, 68] width 879 height 24
click at [468, 71] on icon at bounding box center [1159, 67] width 8 height 8
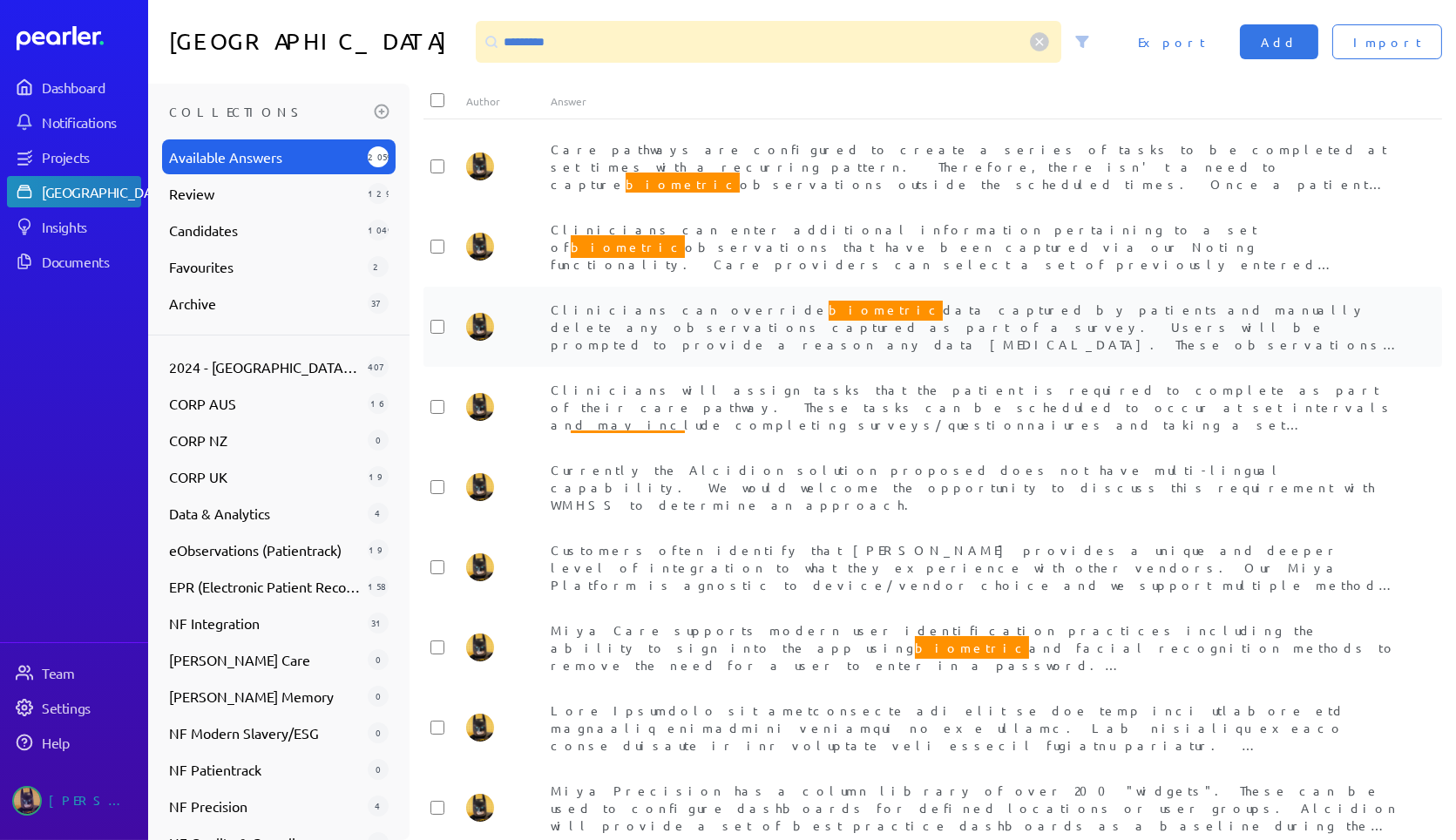
click at [468, 131] on span "Clinicians can override biometric data captured by patients and manually delete…" at bounding box center [975, 386] width 849 height 176
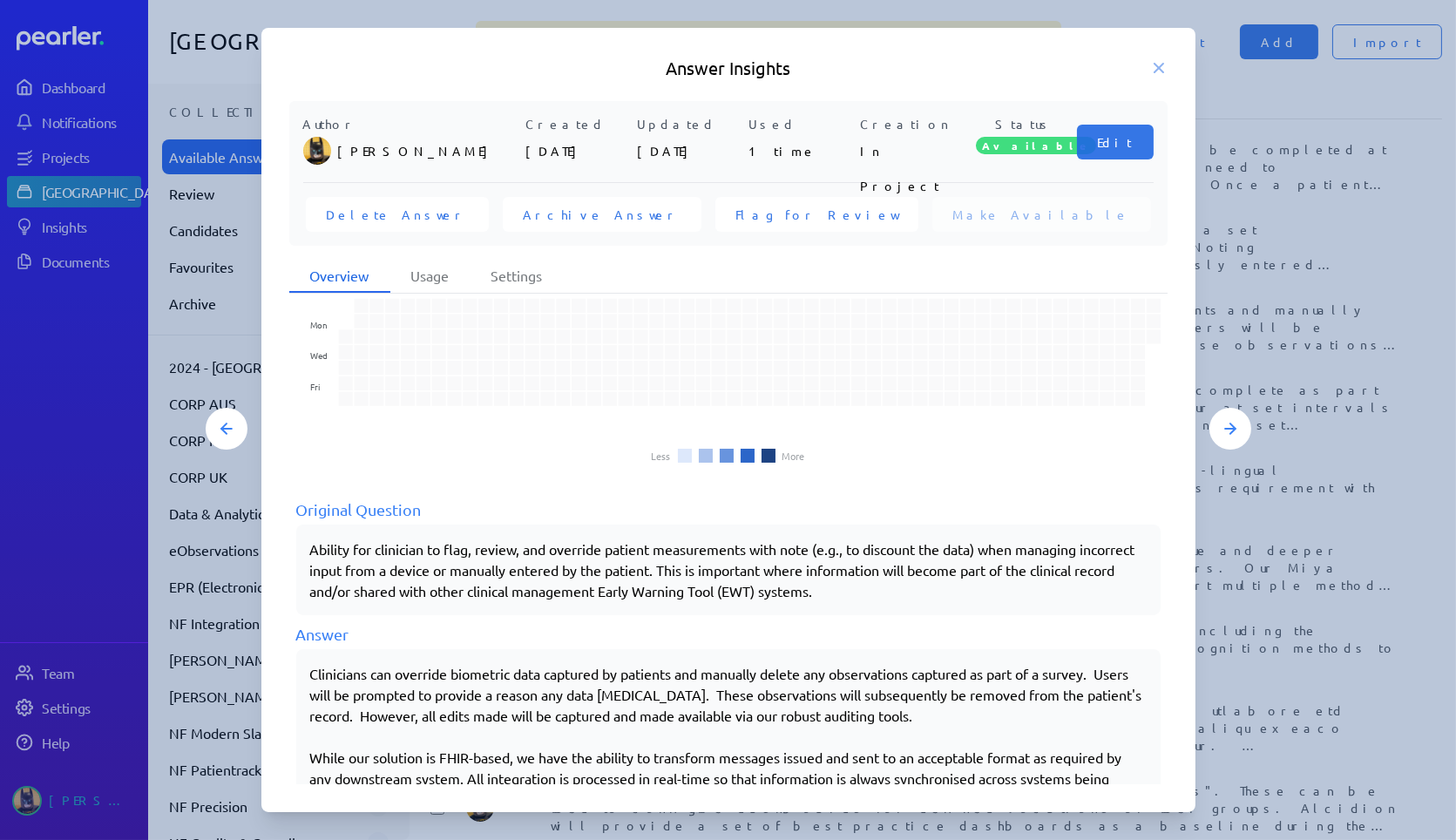
scroll to position [112, 0]
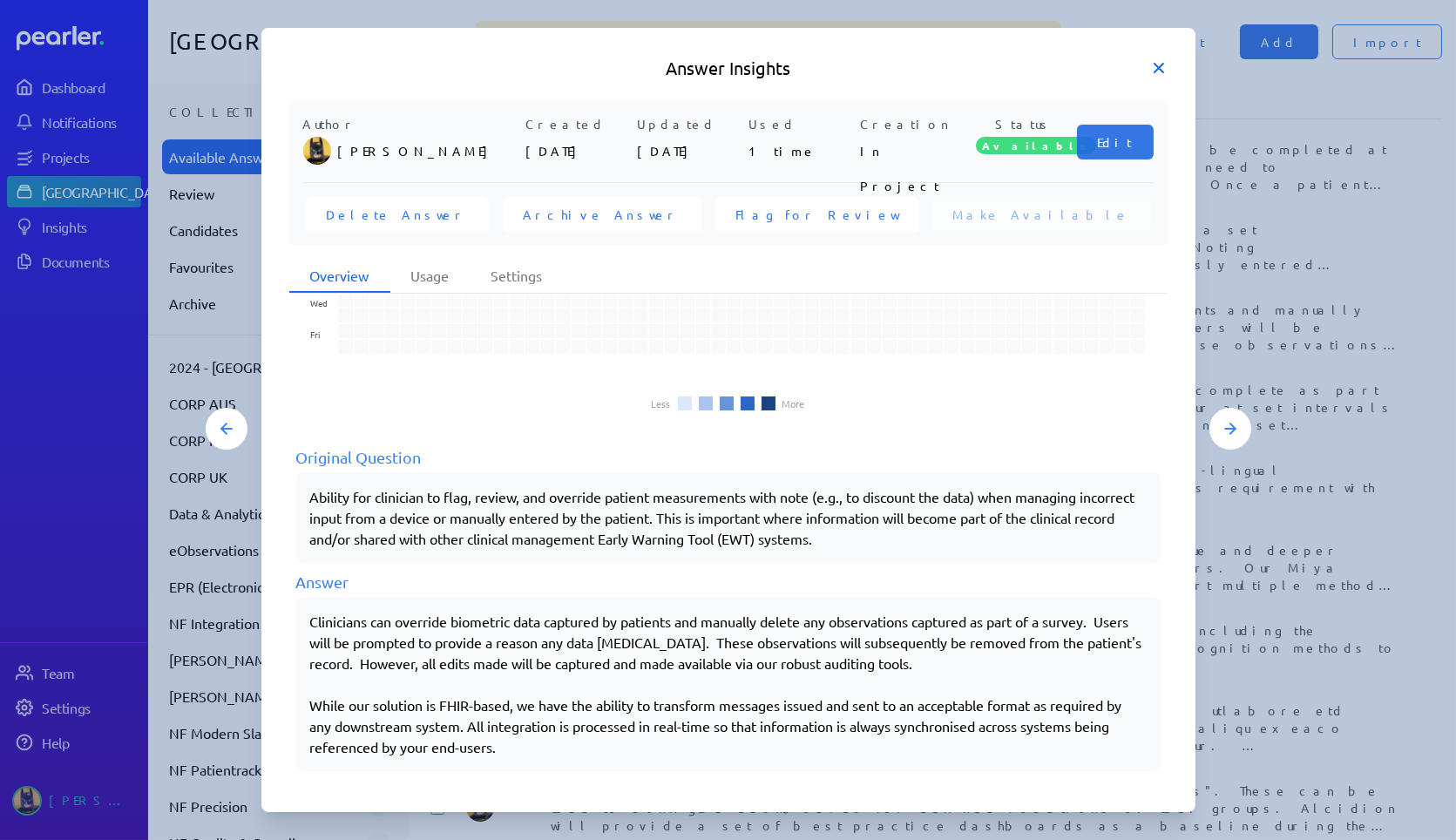
click at [468, 70] on icon at bounding box center [1159, 67] width 8 height 8
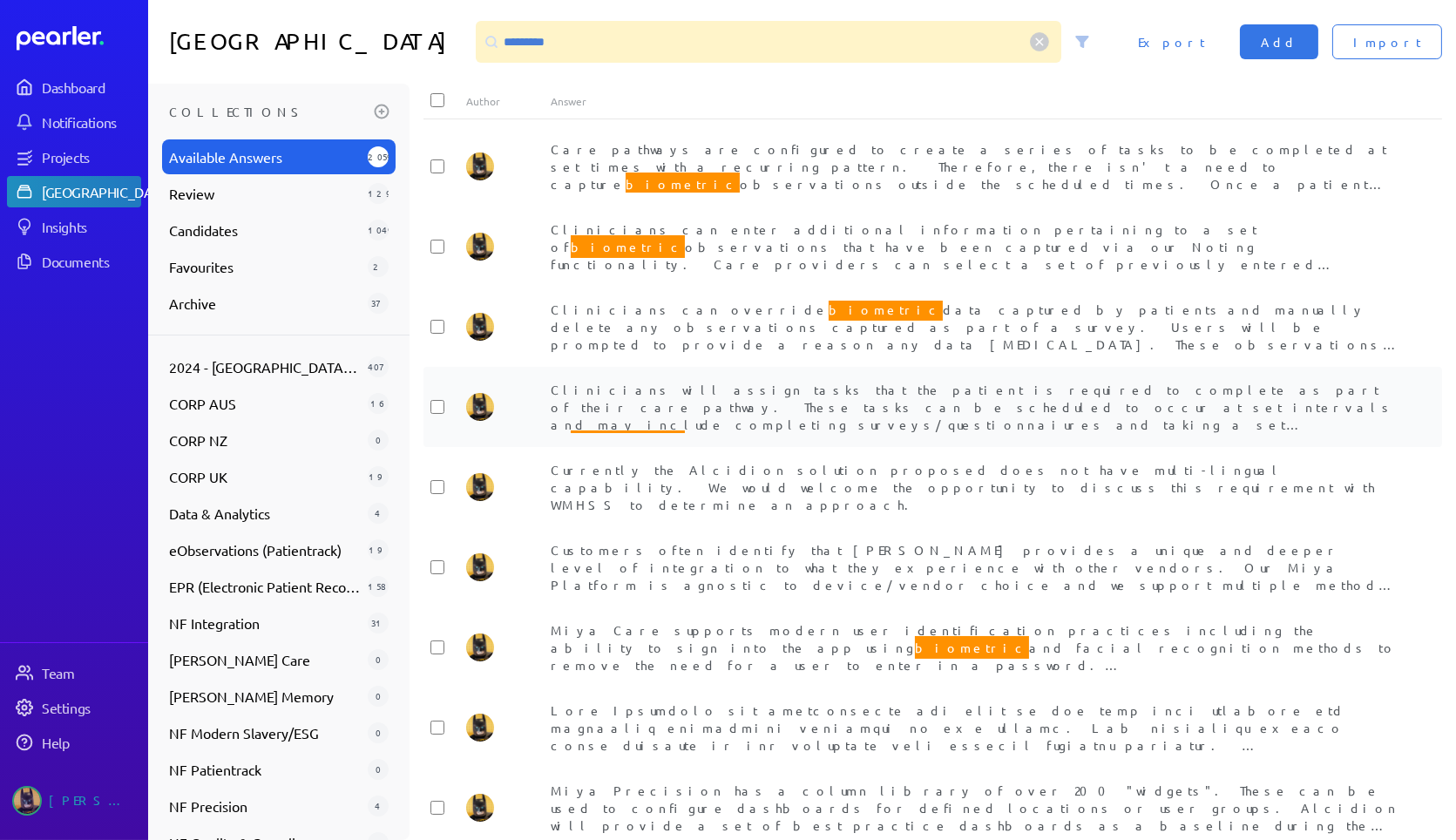
click at [468, 131] on span "Clinicians will assign tasks that the patient is required to complete as part o…" at bounding box center [973, 417] width 844 height 72
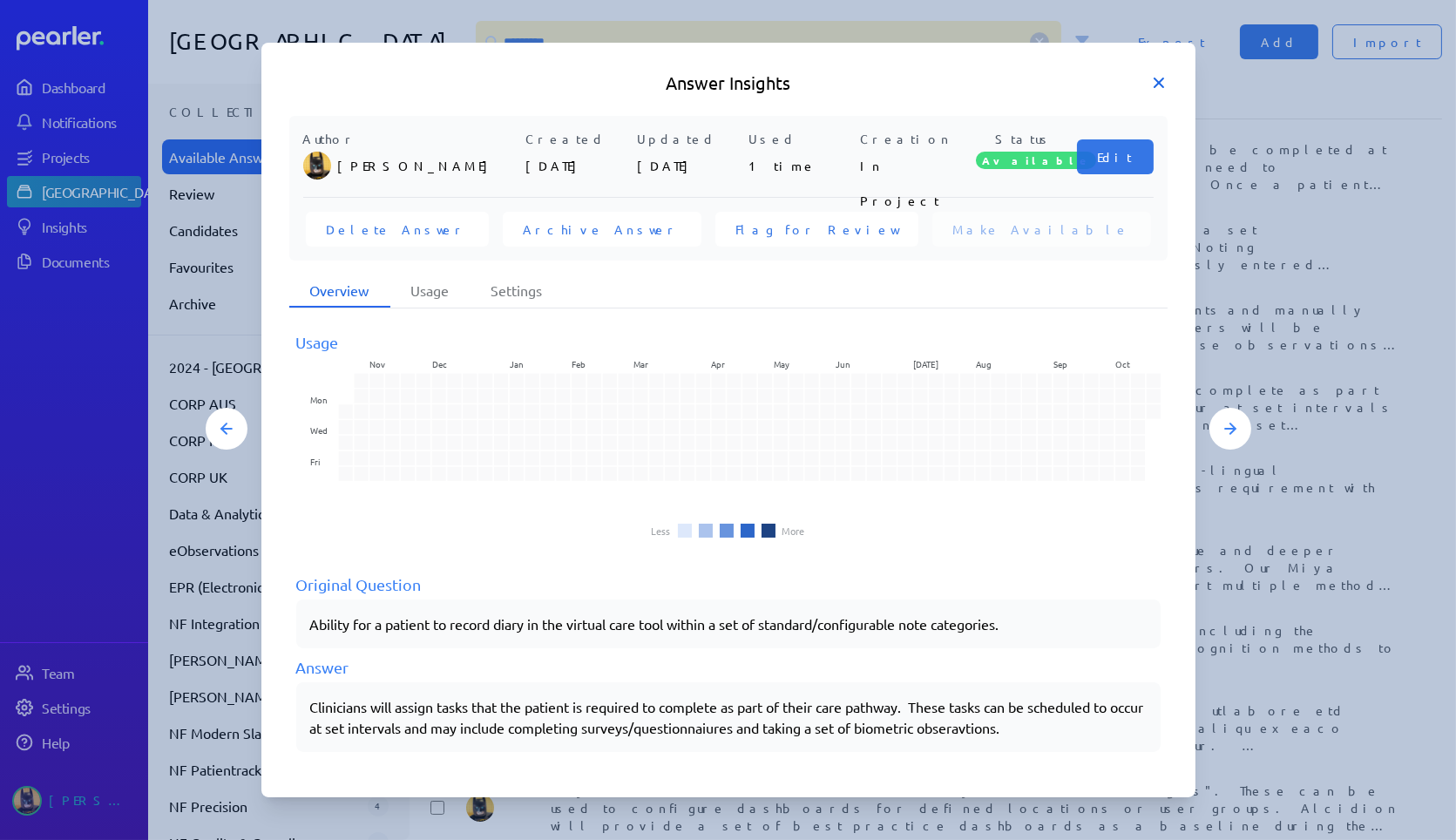
click at [468, 85] on icon at bounding box center [1159, 82] width 17 height 18
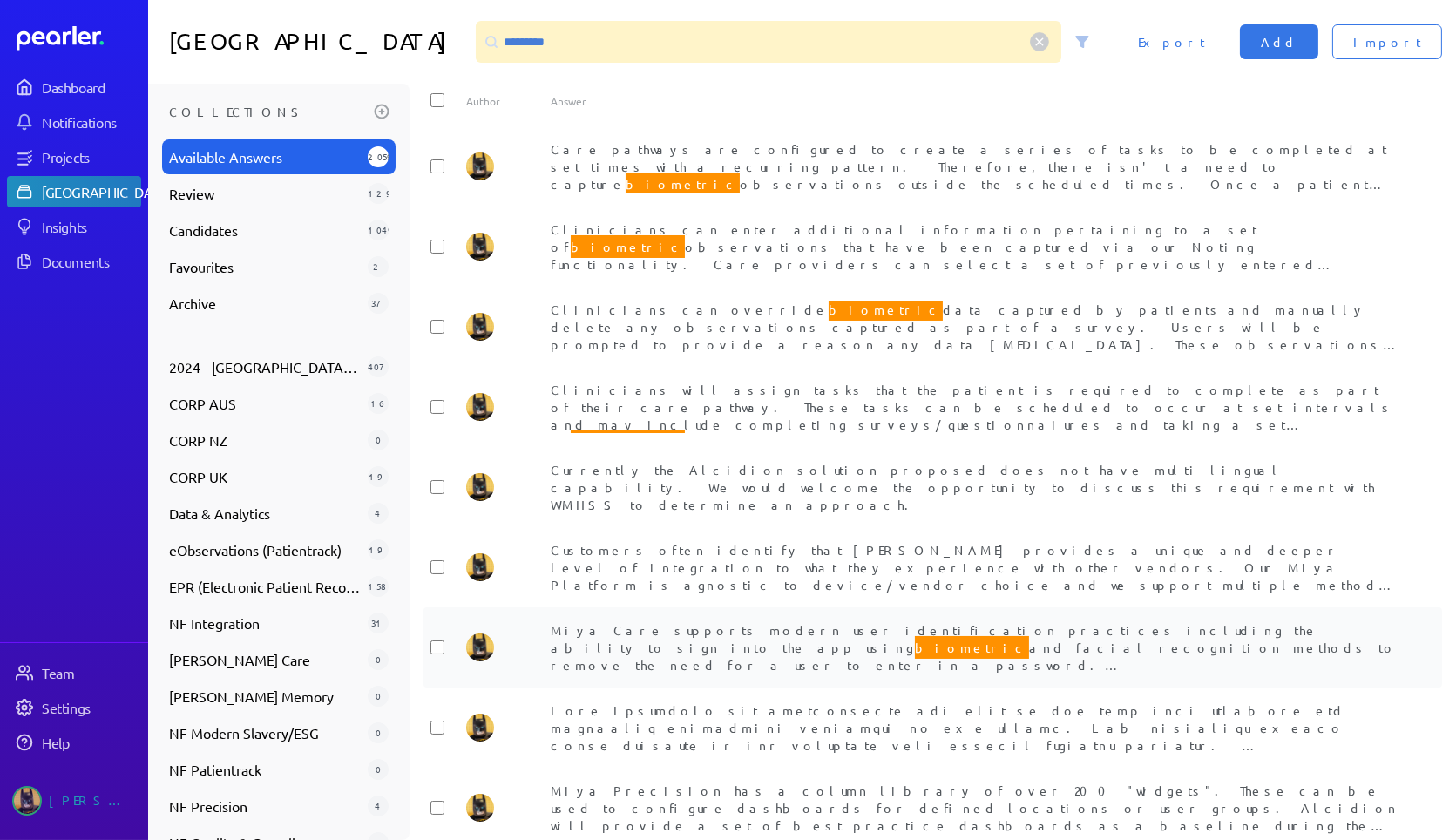
click at [468, 131] on div "Miya Care supports modern user identification practices including the ability t…" at bounding box center [975, 648] width 849 height 52
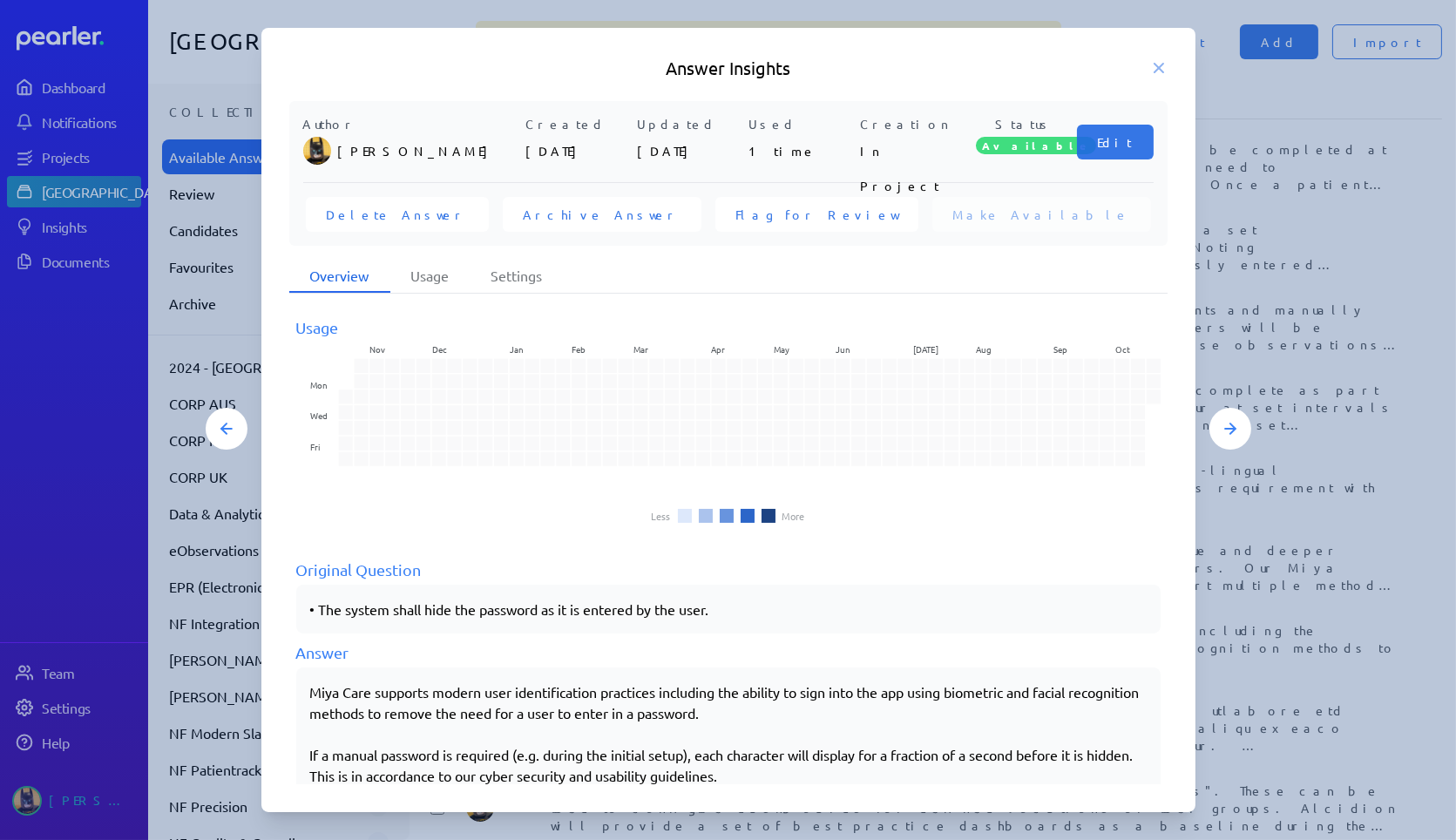
scroll to position [29, 0]
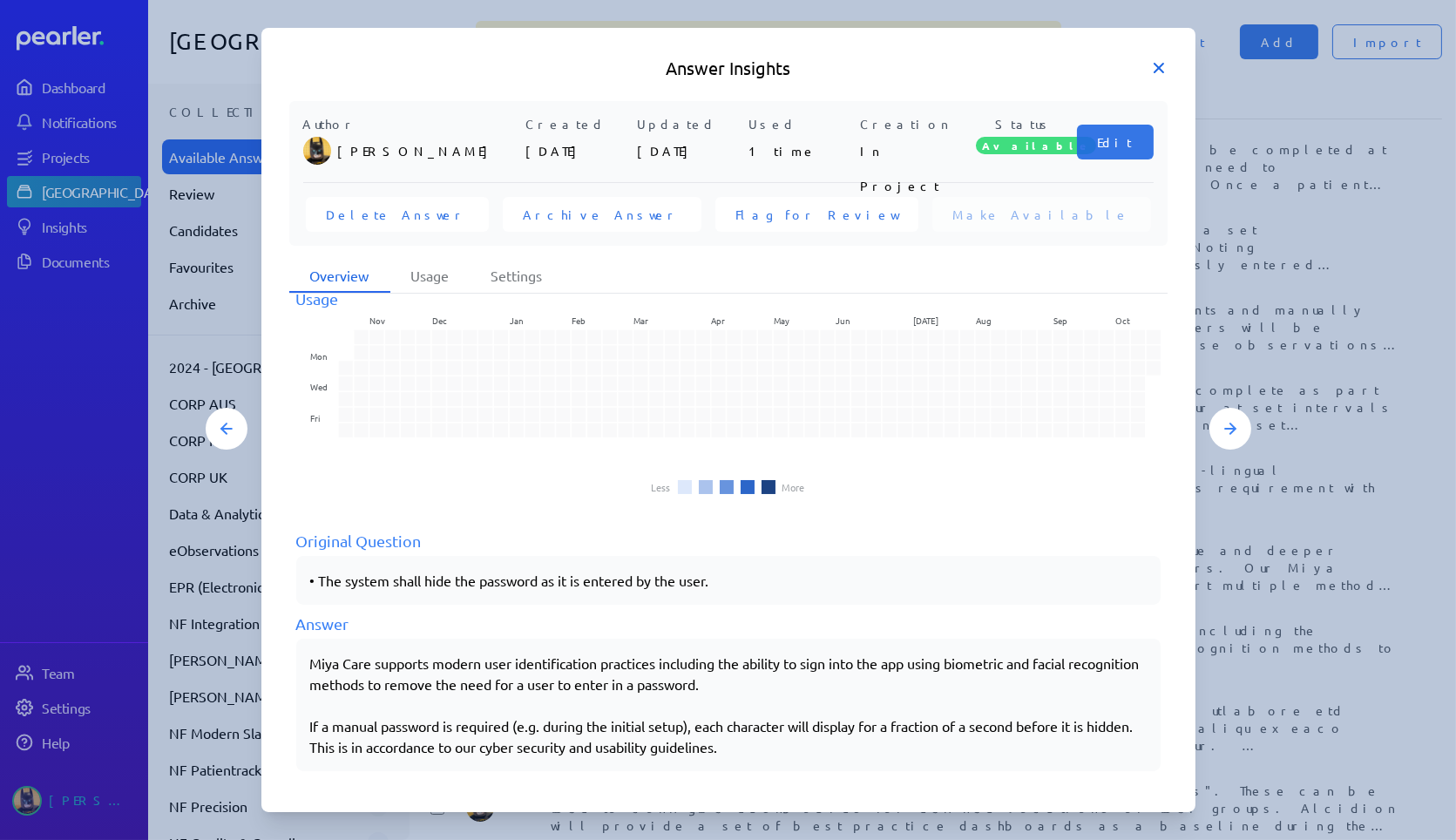
click at [468, 68] on icon at bounding box center [1159, 67] width 17 height 18
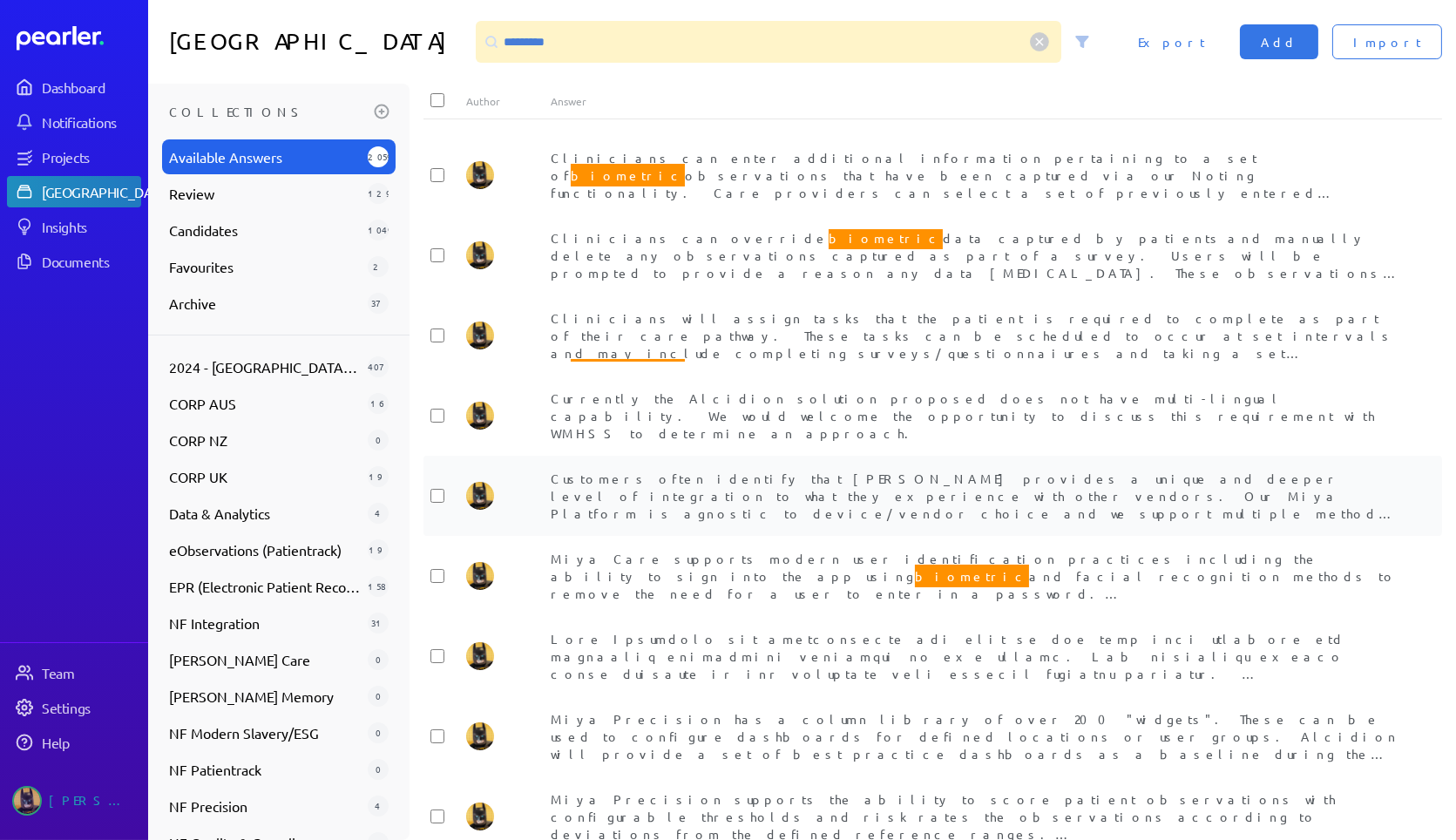
scroll to position [97, 0]
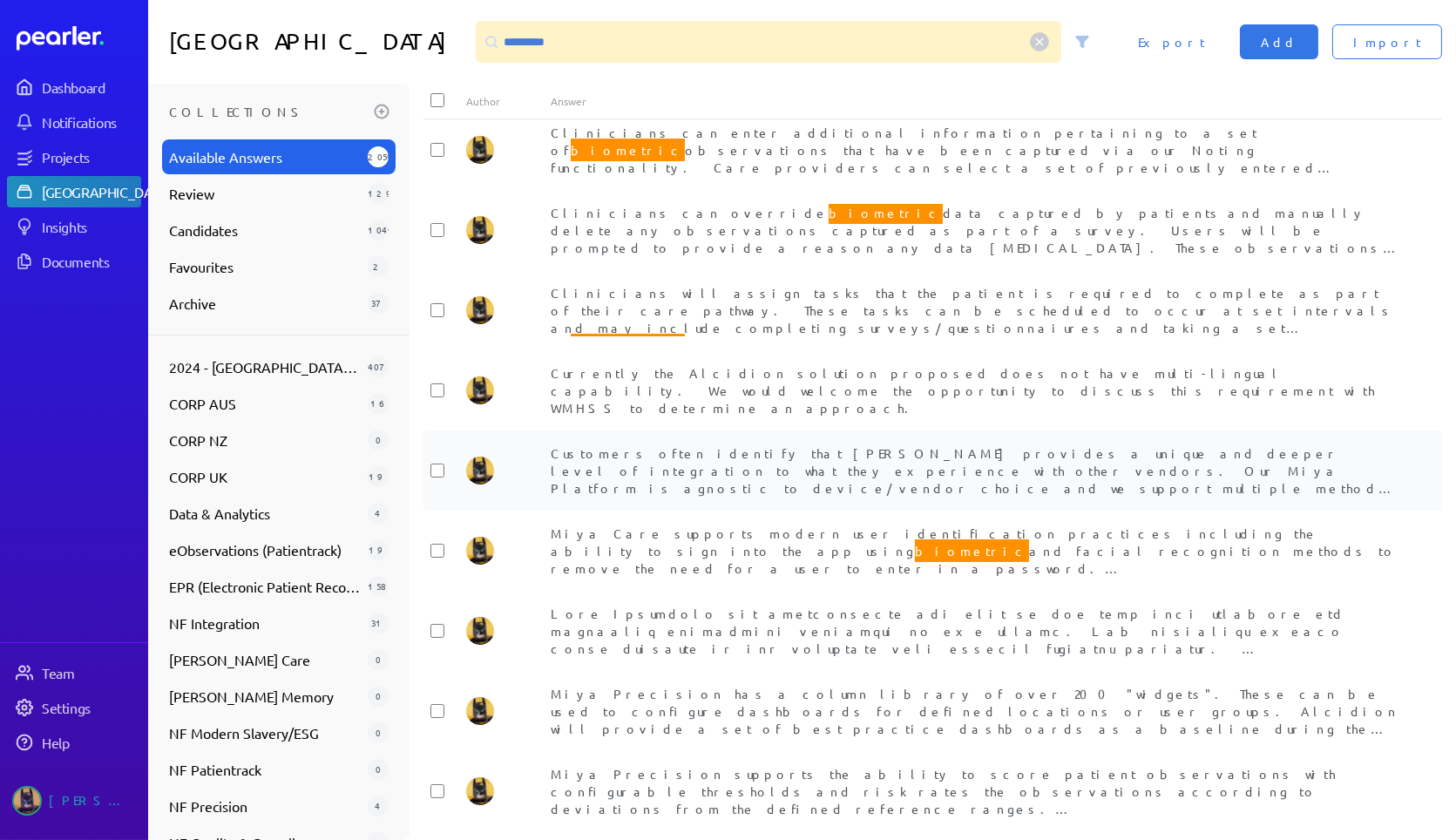
click at [468, 131] on span "Customers often identify that [PERSON_NAME] provides a unique and deeper level …" at bounding box center [973, 523] width 844 height 155
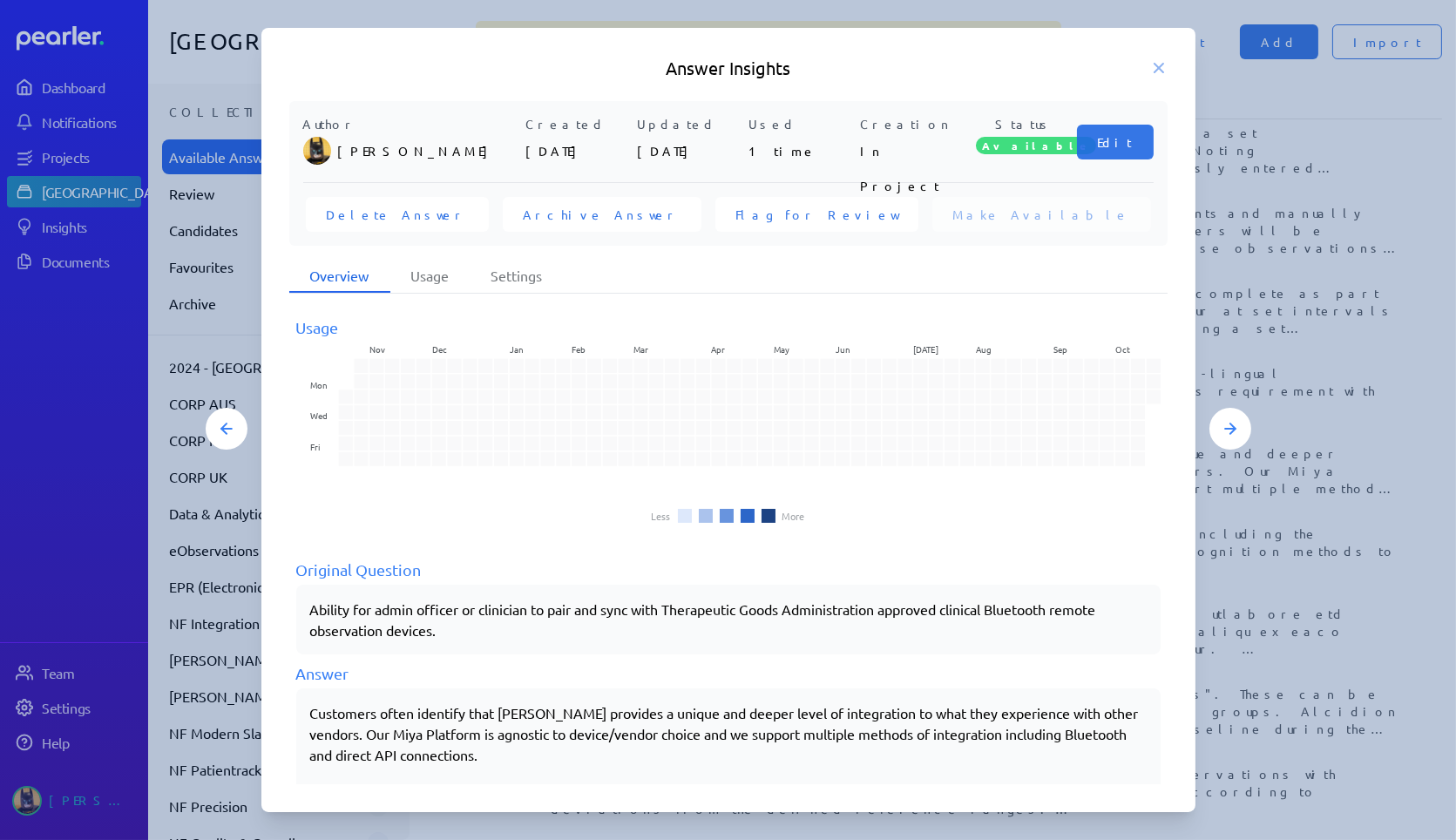
scroll to position [71, 0]
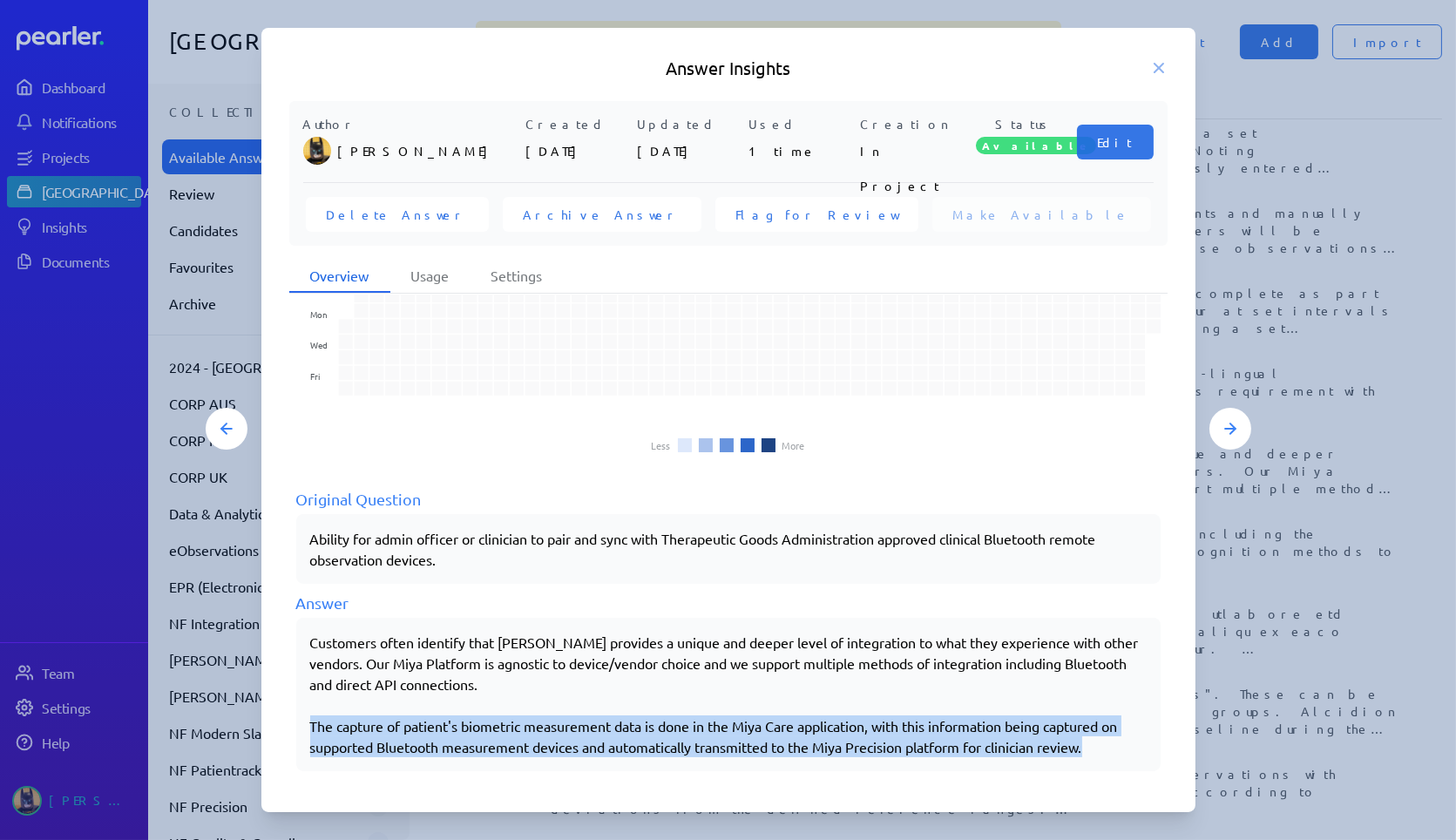
drag, startPoint x: 309, startPoint y: 718, endPoint x: 1130, endPoint y: 750, distance: 821.6
click at [468, 131] on p "The capture of patient's biometric measurement data is done in the Miya Care ap…" at bounding box center [728, 736] width 836 height 41
copy p "The capture of patient's biometric measurement data is done in the Miya Care ap…"
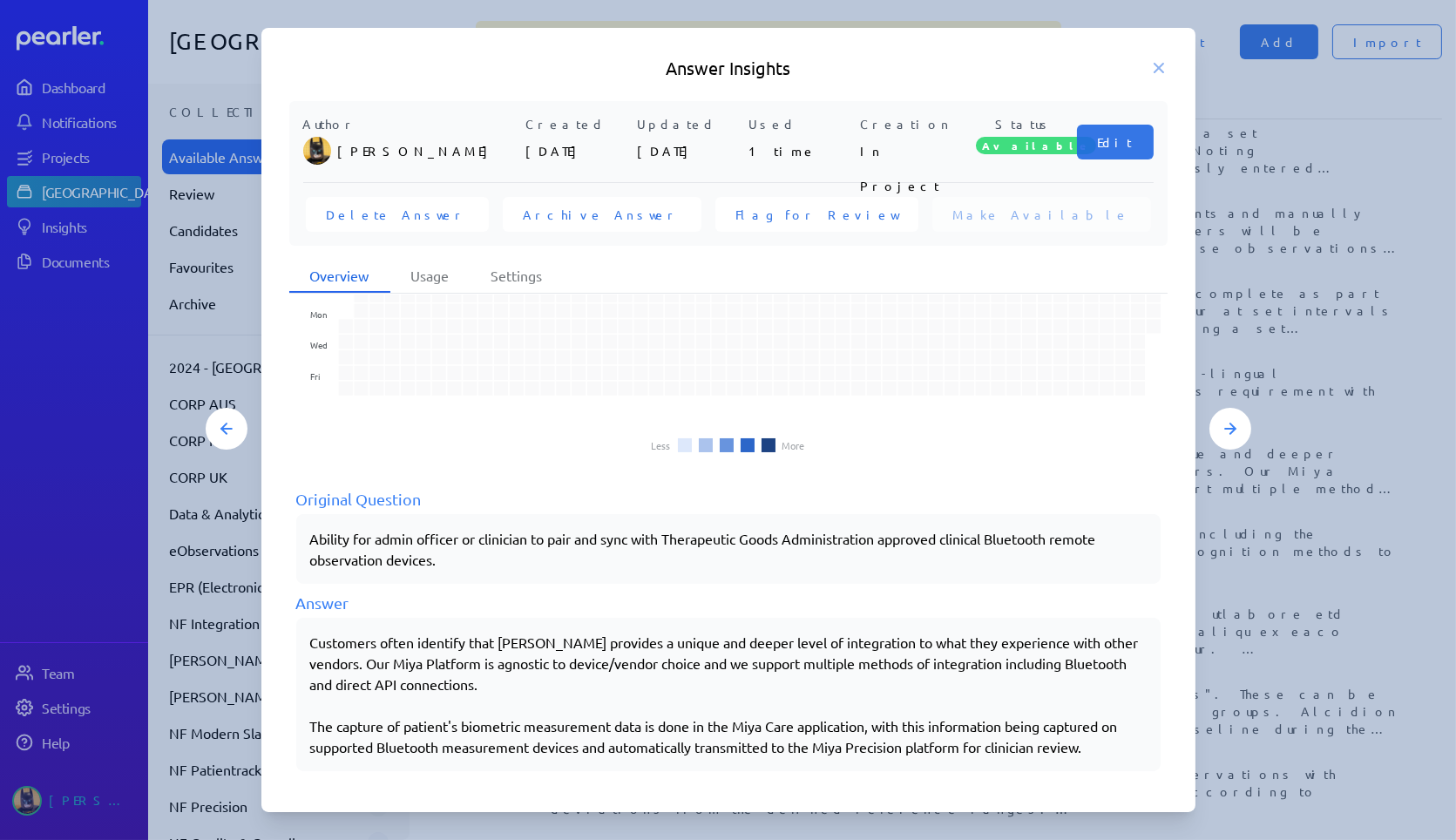
click at [468, 131] on div at bounding box center [728, 420] width 1456 height 840
